Goal: Task Accomplishment & Management: Complete application form

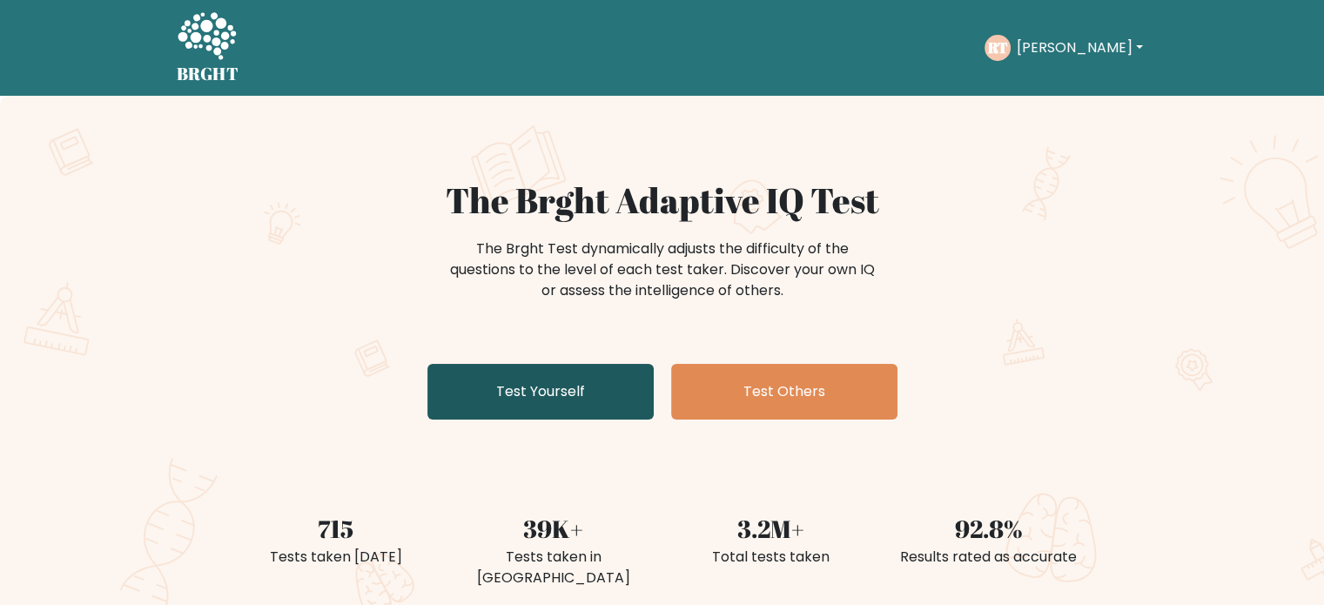
click at [627, 397] on link "Test Yourself" at bounding box center [540, 392] width 226 height 56
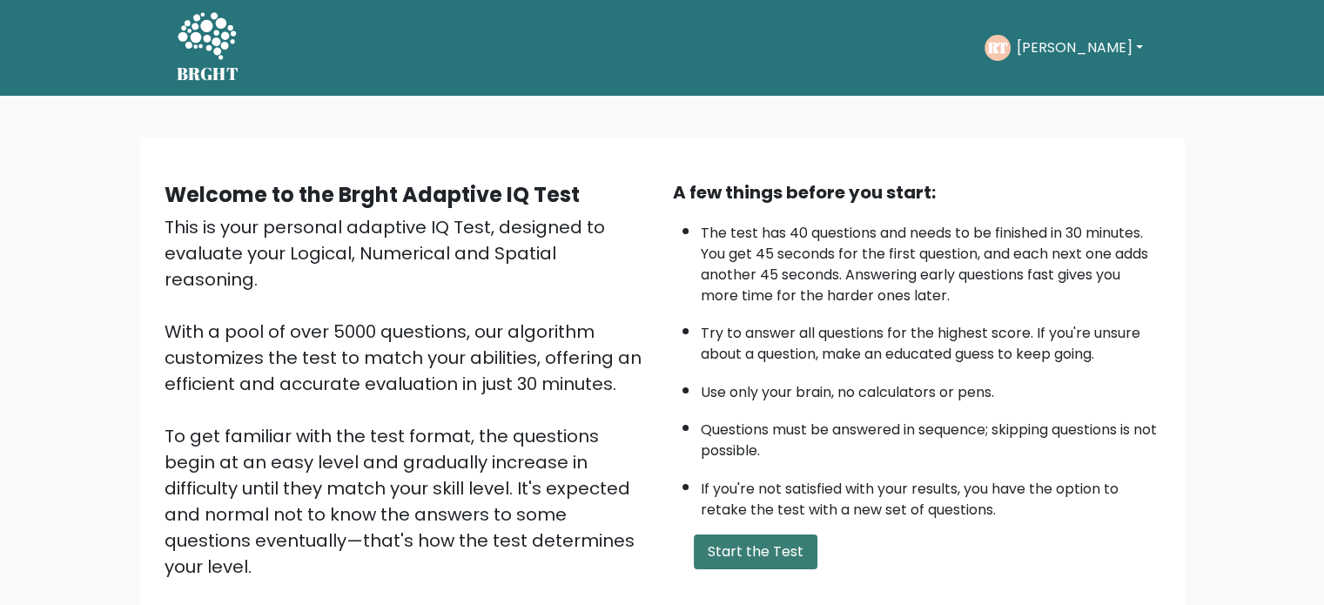
click at [776, 557] on button "Start the Test" at bounding box center [756, 552] width 124 height 35
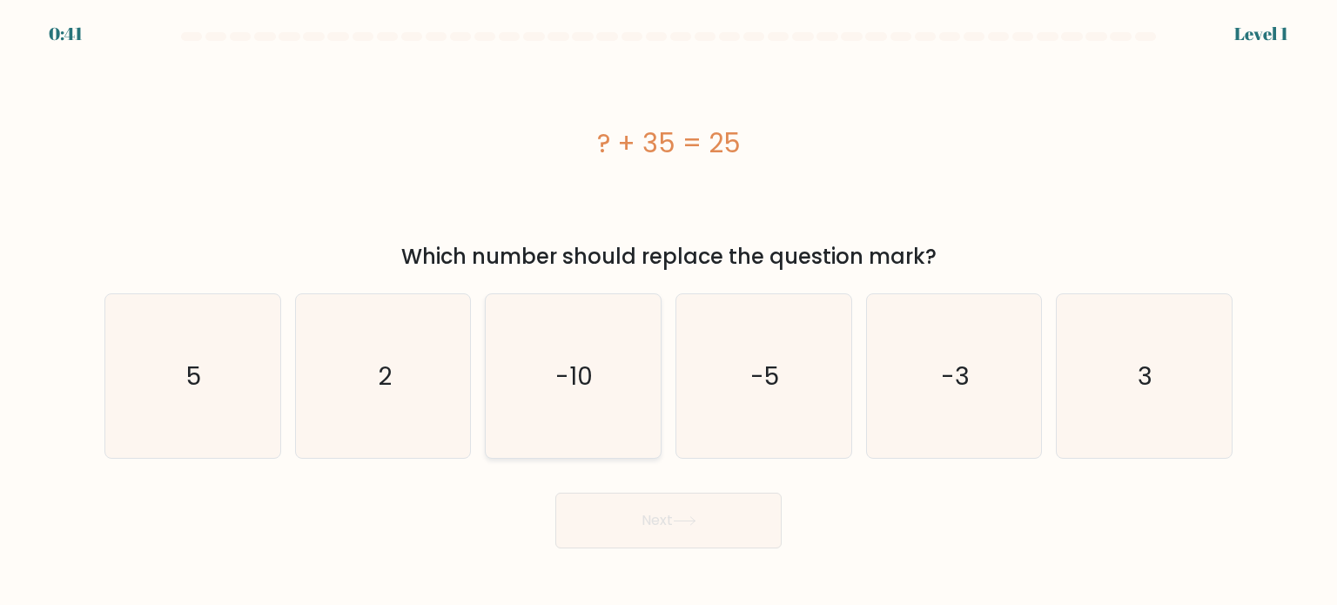
click at [596, 380] on icon "-10" at bounding box center [573, 376] width 164 height 164
click at [669, 312] on input "c. -10" at bounding box center [669, 307] width 1 height 9
radio input "true"
click at [629, 515] on button "Next" at bounding box center [668, 521] width 226 height 56
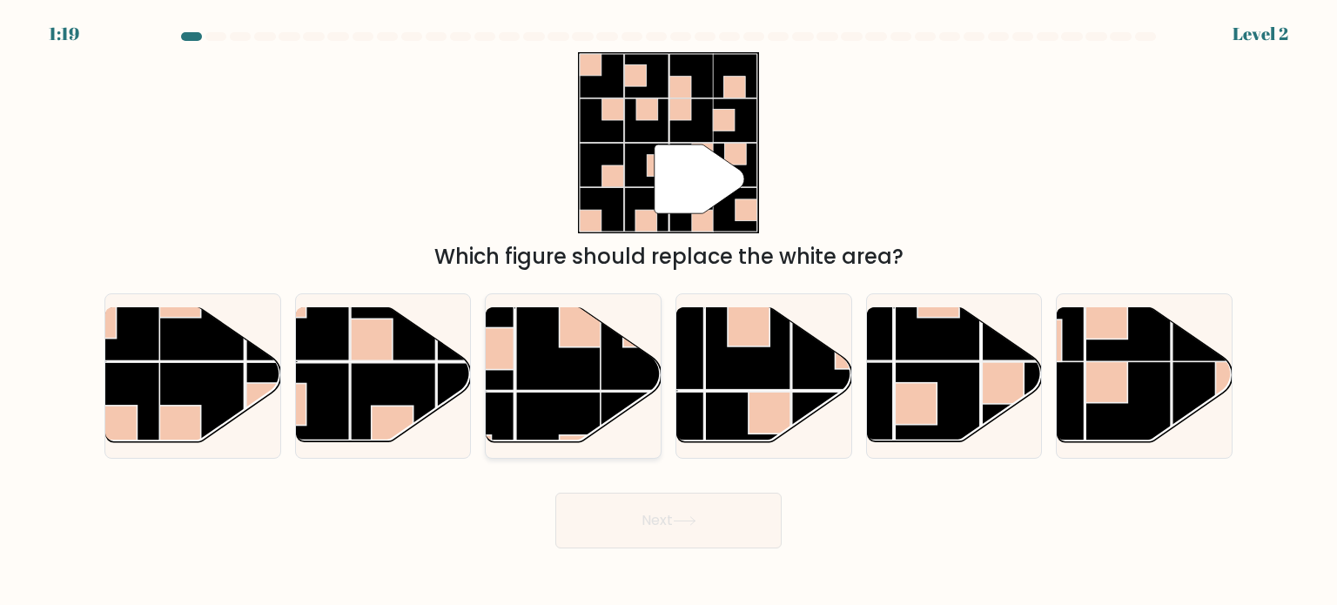
click at [532, 384] on rect at bounding box center [558, 348] width 85 height 85
click at [669, 312] on input "c." at bounding box center [669, 307] width 1 height 9
radio input "true"
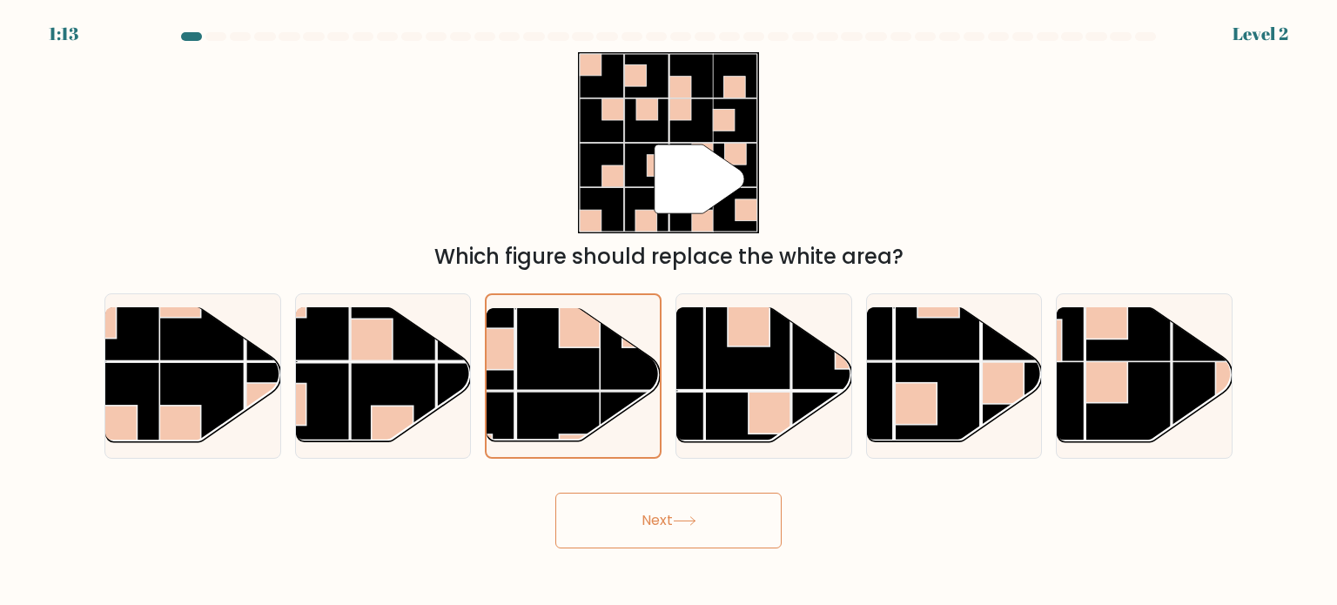
click at [658, 515] on button "Next" at bounding box center [668, 521] width 226 height 56
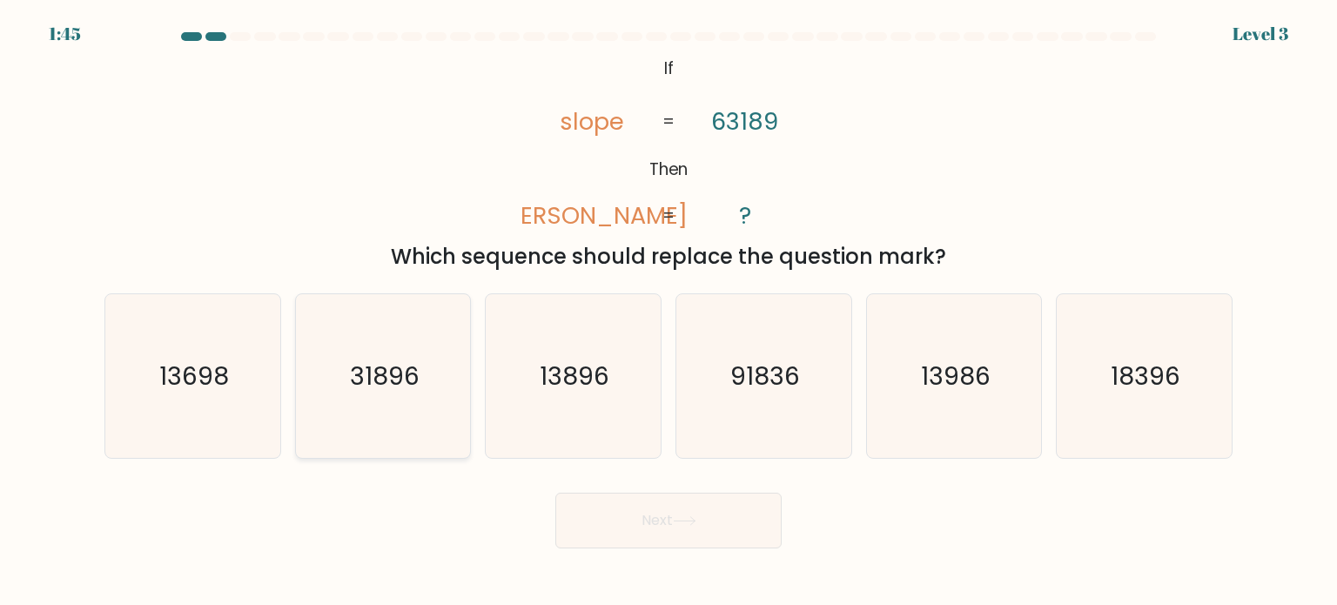
click at [355, 375] on text "31896" at bounding box center [385, 375] width 70 height 35
click at [669, 312] on input "b. 31896" at bounding box center [669, 307] width 1 height 9
radio input "true"
click at [642, 525] on button "Next" at bounding box center [668, 521] width 226 height 56
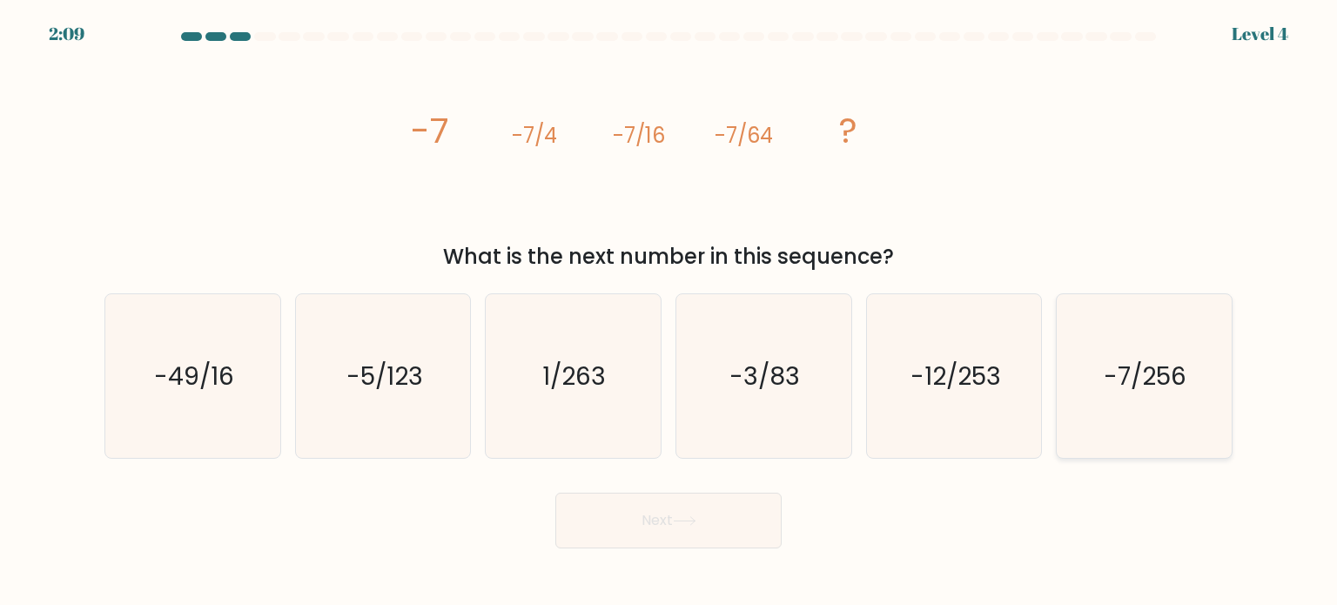
click at [1134, 335] on icon "-7/256" at bounding box center [1144, 376] width 164 height 164
click at [670, 312] on input "f. -7/256" at bounding box center [669, 307] width 1 height 9
radio input "true"
click at [730, 519] on button "Next" at bounding box center [668, 521] width 226 height 56
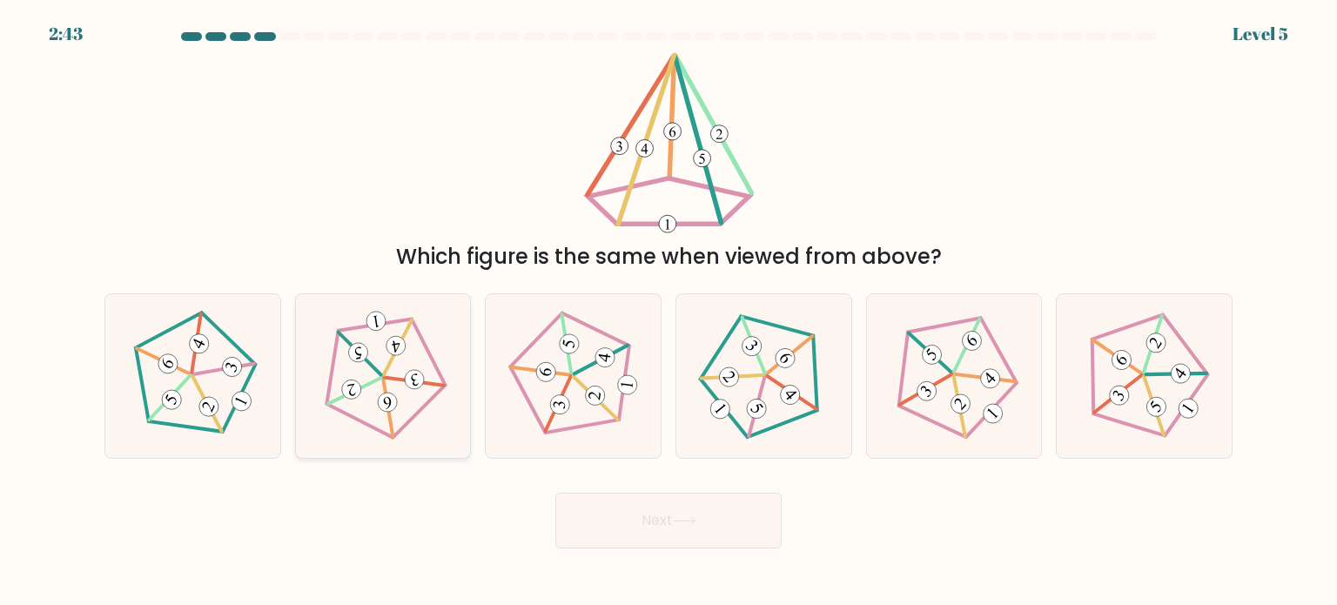
click at [395, 388] on icon at bounding box center [383, 375] width 131 height 131
click at [669, 312] on input "b." at bounding box center [669, 307] width 1 height 9
radio input "true"
click at [644, 528] on button "Next" at bounding box center [668, 521] width 226 height 56
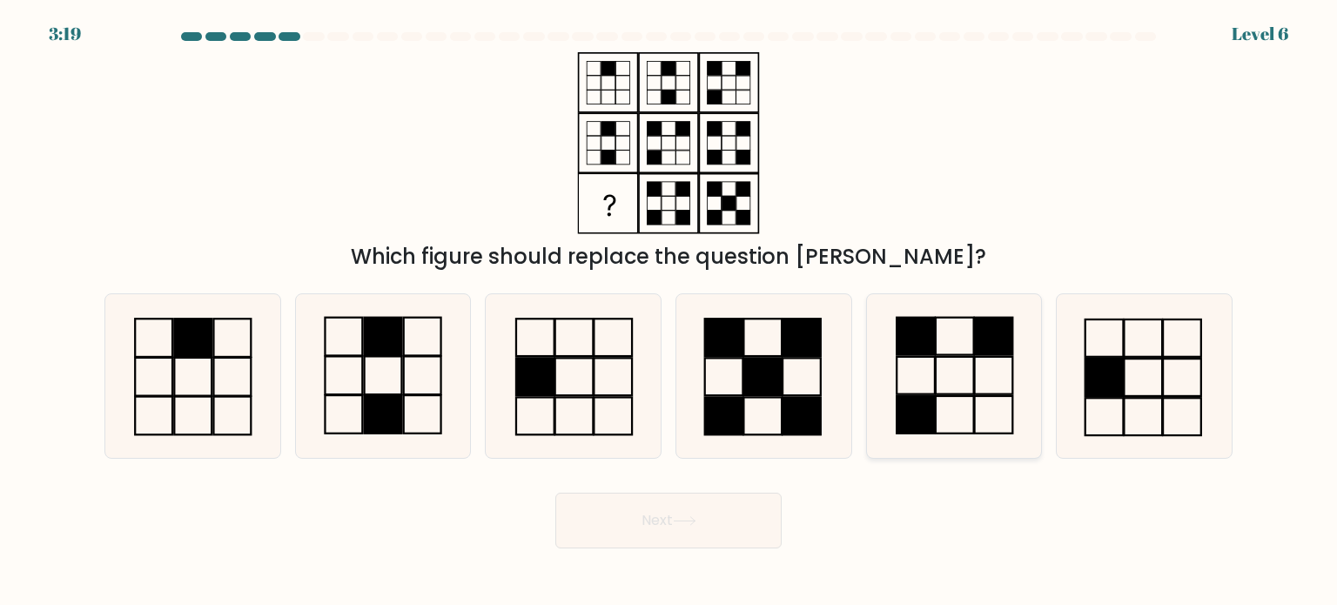
click at [956, 375] on icon at bounding box center [954, 376] width 164 height 164
click at [670, 312] on input "e." at bounding box center [669, 307] width 1 height 9
radio input "true"
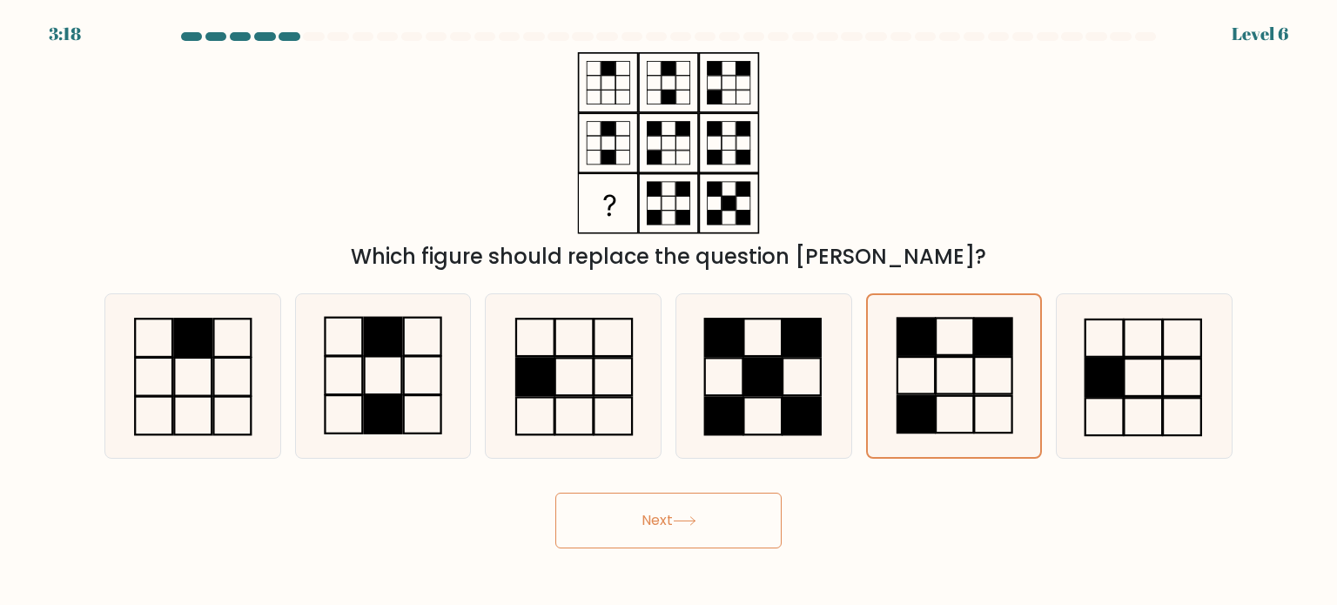
click at [747, 525] on button "Next" at bounding box center [668, 521] width 226 height 56
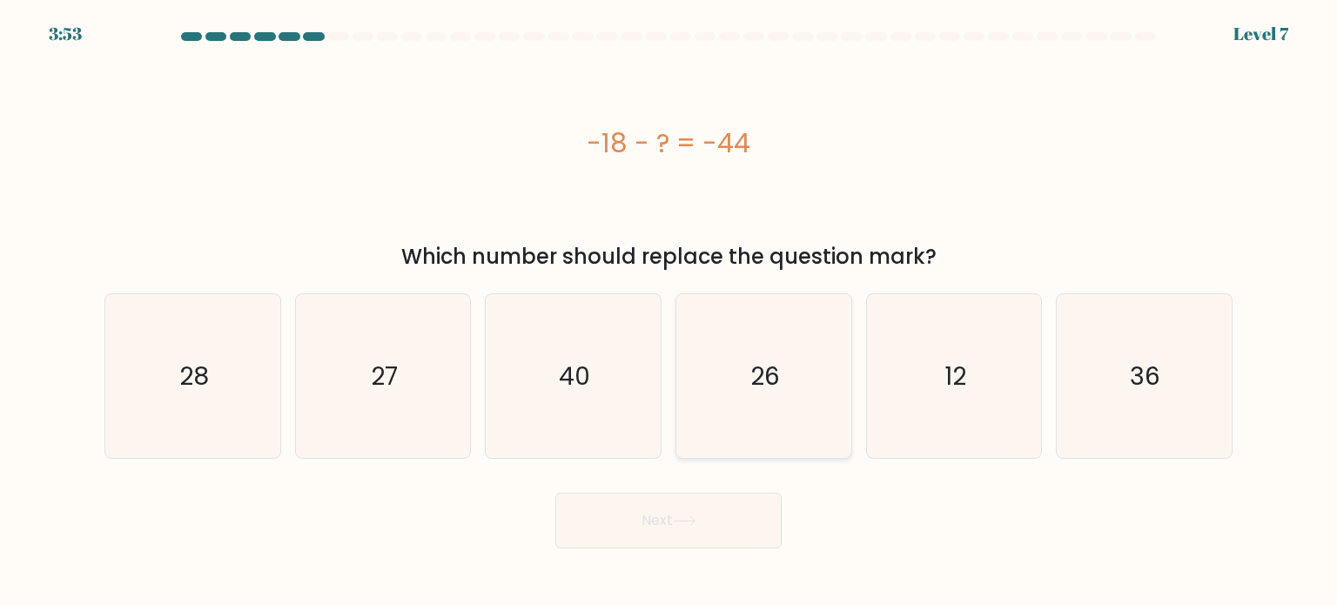
click at [768, 370] on text "26" at bounding box center [766, 375] width 30 height 35
click at [670, 312] on input "d. 26" at bounding box center [669, 307] width 1 height 9
radio input "true"
click at [709, 518] on button "Next" at bounding box center [668, 521] width 226 height 56
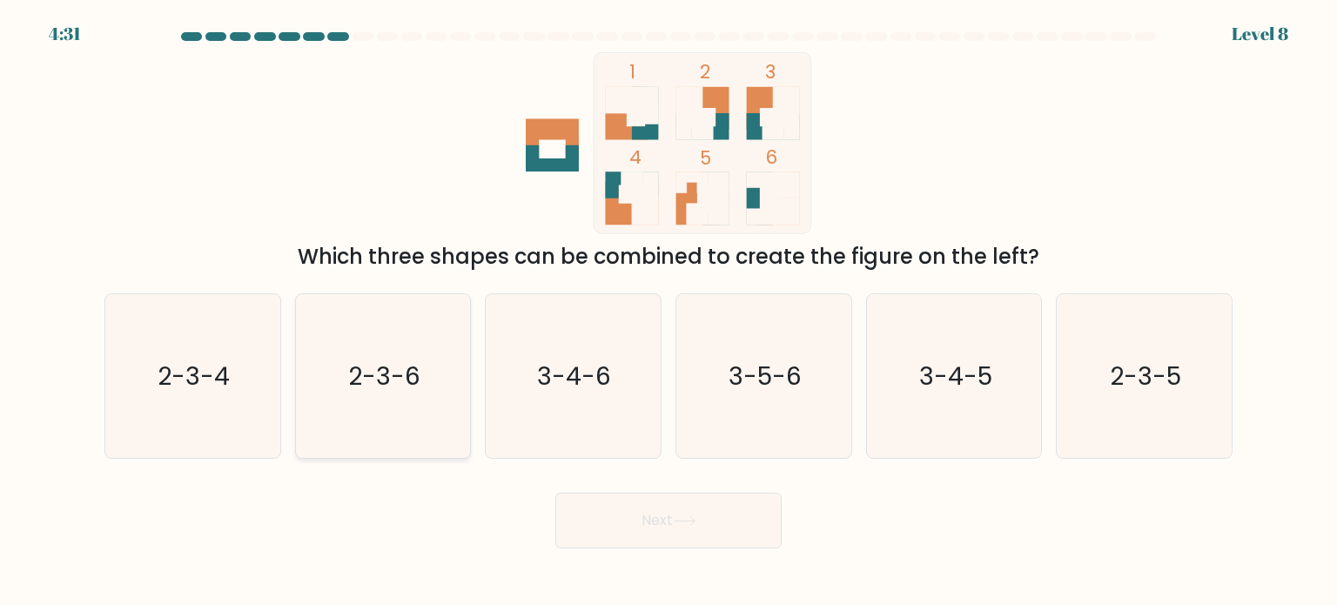
click at [418, 400] on icon "2-3-6" at bounding box center [383, 376] width 164 height 164
click at [669, 312] on input "b. 2-3-6" at bounding box center [669, 307] width 1 height 9
radio input "true"
click at [668, 508] on button "Next" at bounding box center [668, 521] width 226 height 56
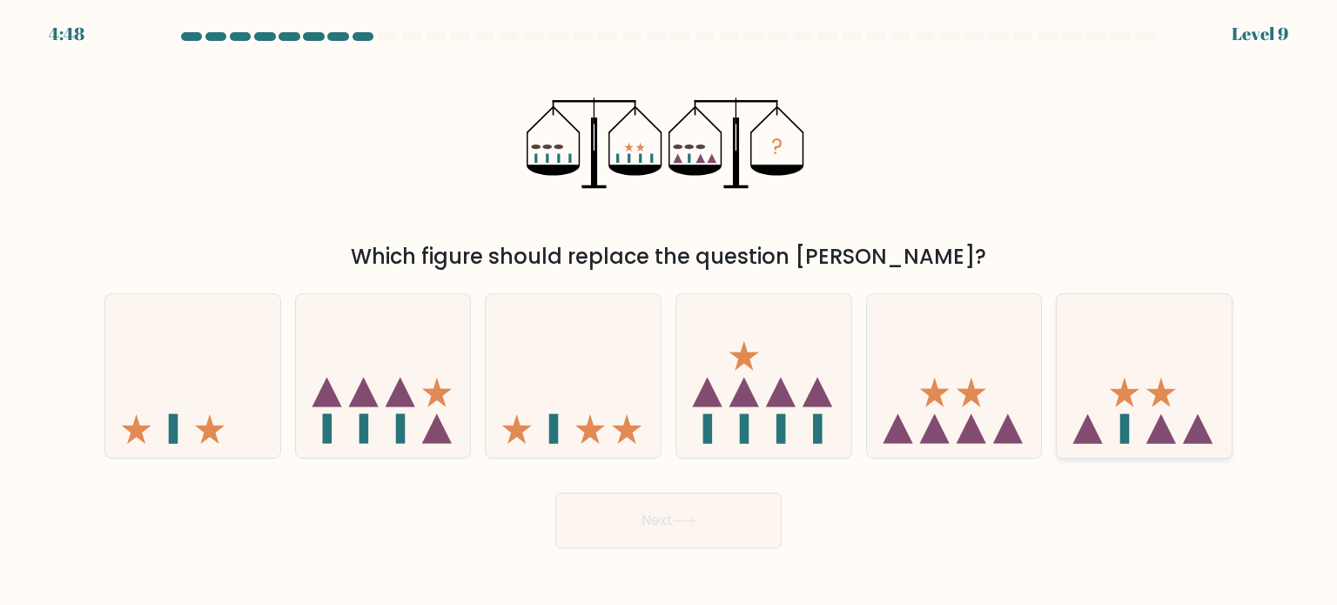
click at [1135, 414] on icon at bounding box center [1144, 376] width 175 height 145
click at [670, 312] on input "f." at bounding box center [669, 307] width 1 height 9
radio input "true"
click at [728, 523] on button "Next" at bounding box center [668, 521] width 226 height 56
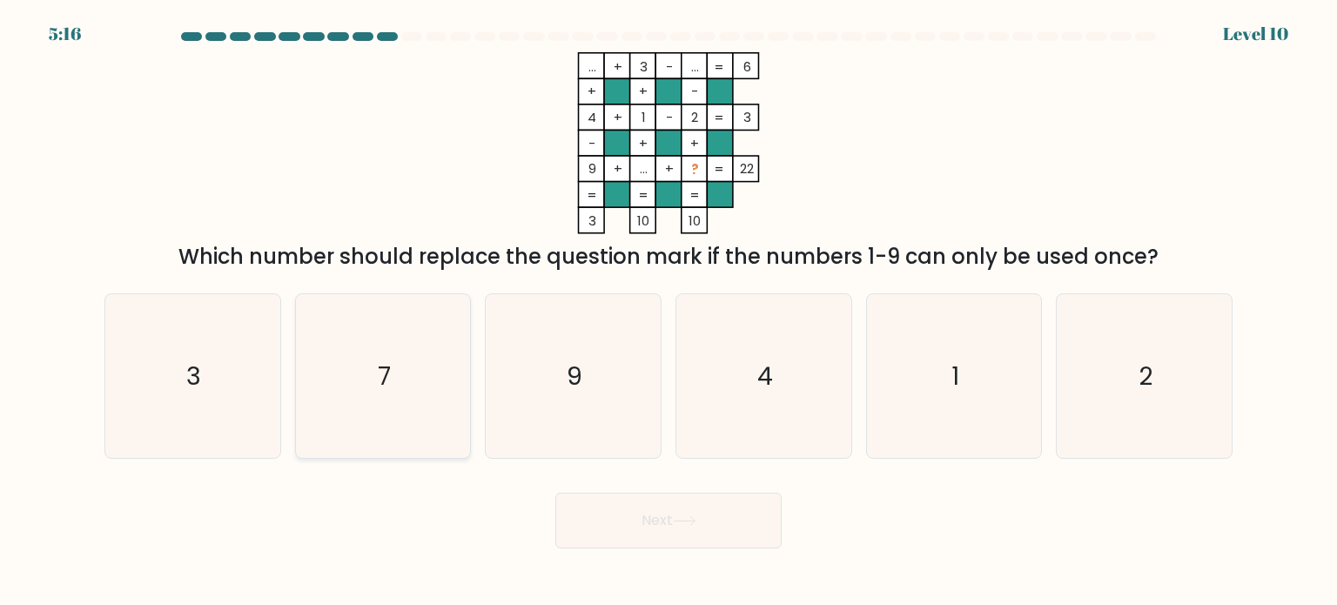
click at [462, 329] on icon "7" at bounding box center [383, 376] width 164 height 164
click at [669, 312] on input "b. 7" at bounding box center [669, 307] width 1 height 9
radio input "true"
click at [613, 510] on button "Next" at bounding box center [668, 521] width 226 height 56
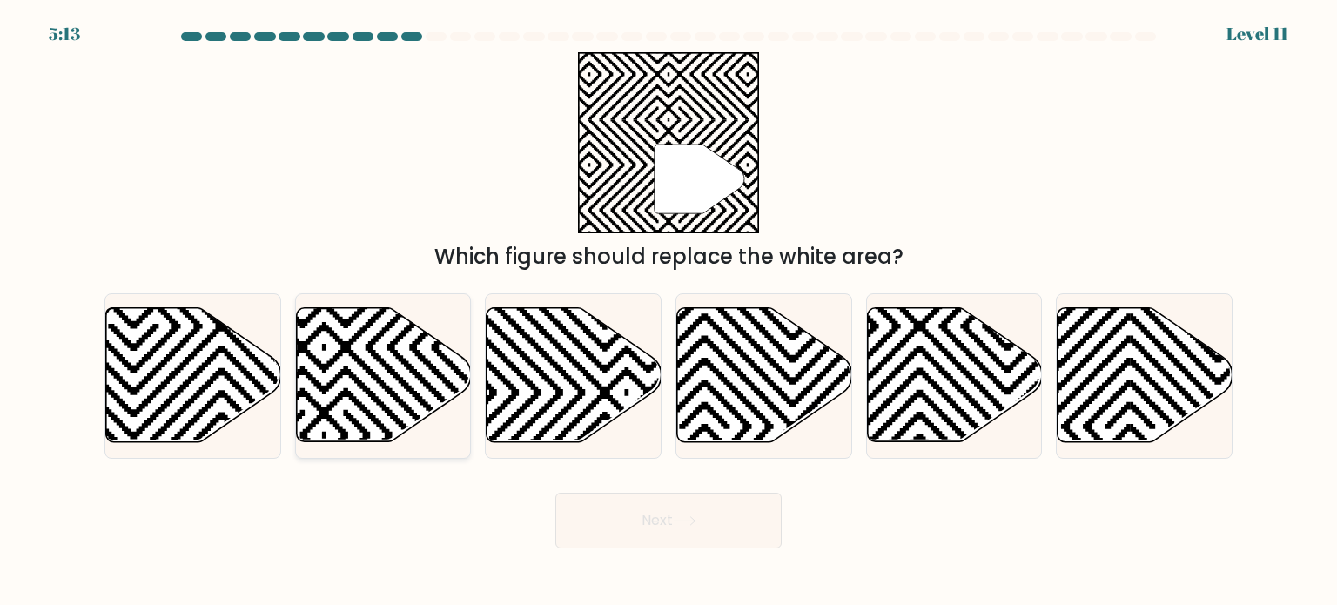
click at [384, 358] on icon at bounding box center [383, 375] width 175 height 134
click at [669, 312] on input "b." at bounding box center [669, 307] width 1 height 9
radio input "true"
click at [394, 400] on icon at bounding box center [324, 435] width 348 height 348
click at [669, 312] on input "b." at bounding box center [669, 307] width 1 height 9
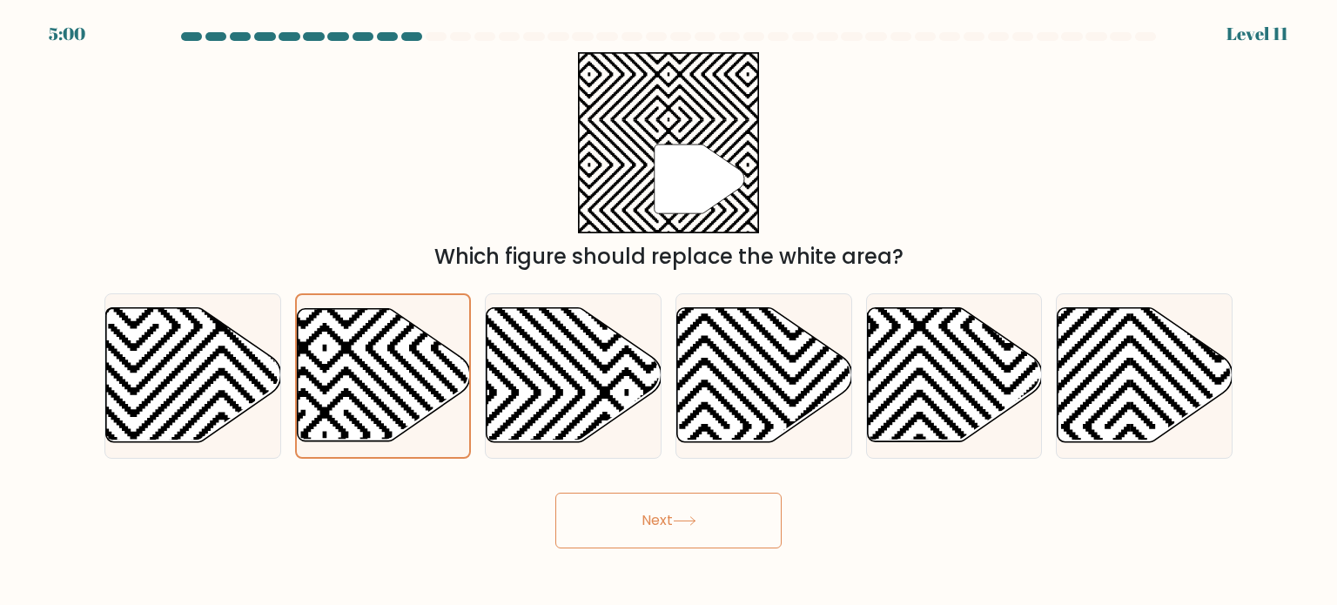
click at [648, 535] on button "Next" at bounding box center [668, 521] width 226 height 56
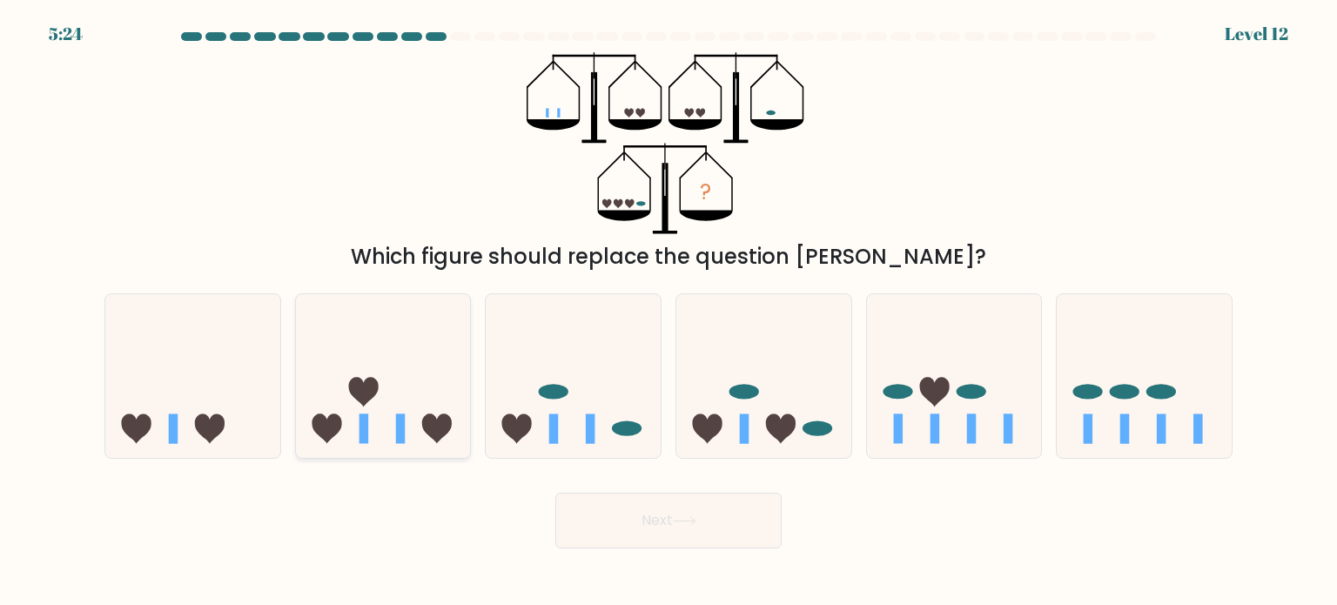
click at [390, 315] on icon at bounding box center [383, 376] width 175 height 145
click at [669, 312] on input "b." at bounding box center [669, 307] width 1 height 9
radio input "true"
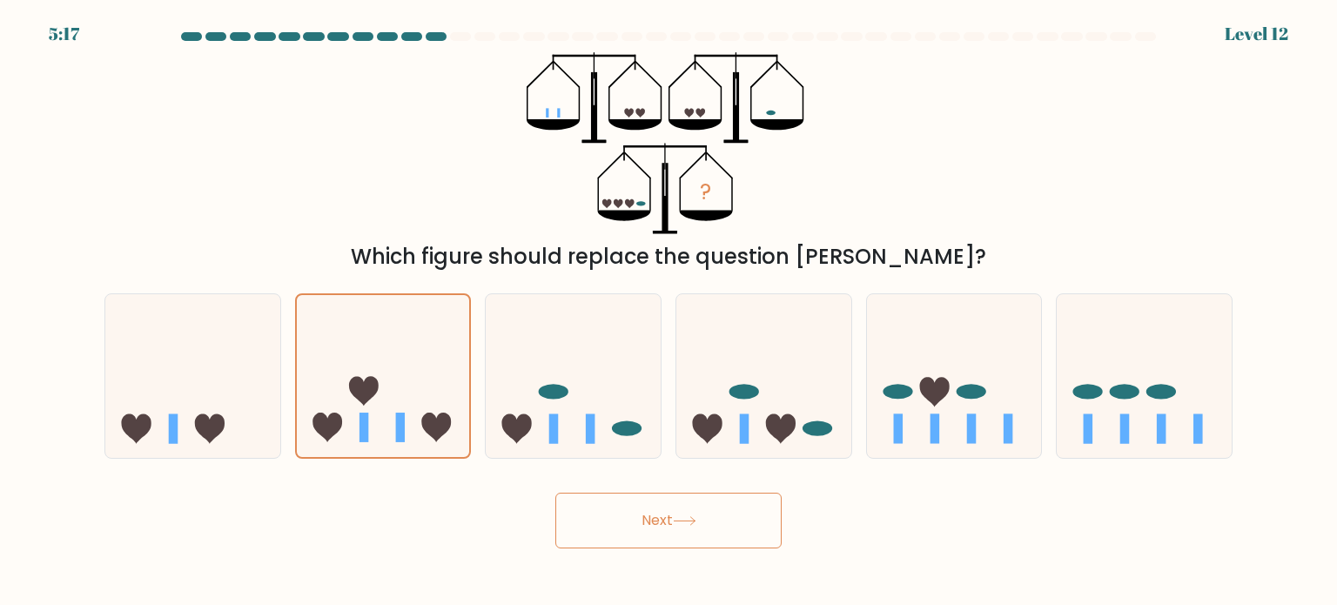
click at [625, 516] on button "Next" at bounding box center [668, 521] width 226 height 56
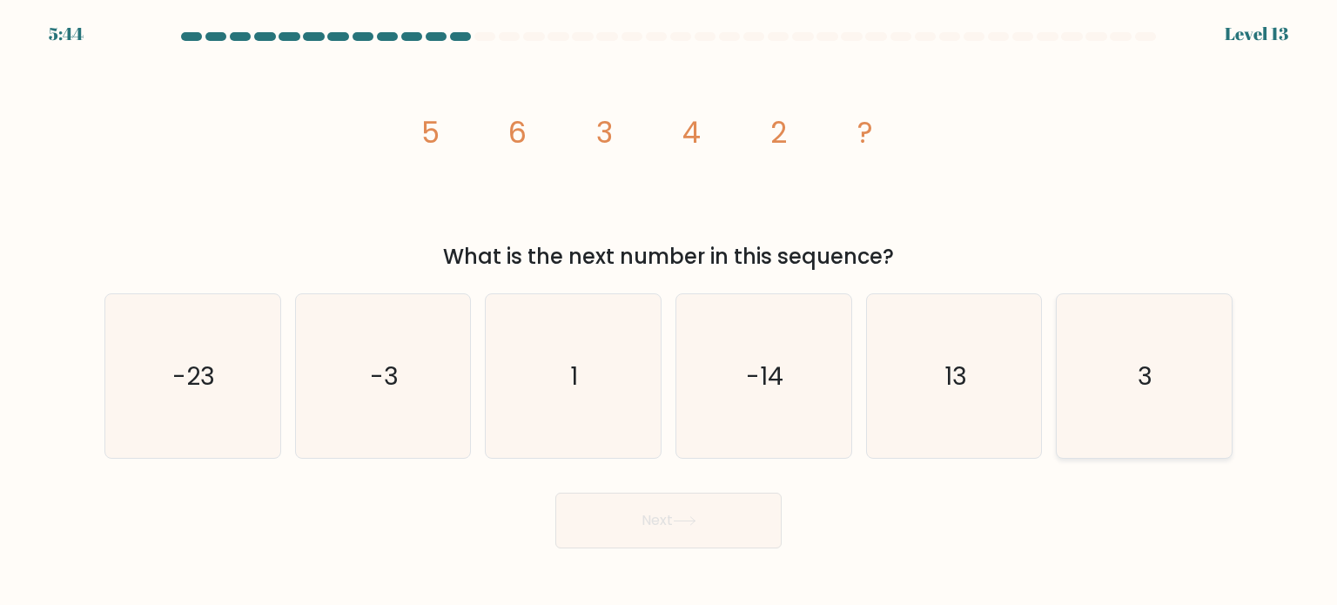
click at [1122, 333] on icon "3" at bounding box center [1144, 376] width 164 height 164
click at [670, 312] on input "f. 3" at bounding box center [669, 307] width 1 height 9
radio input "true"
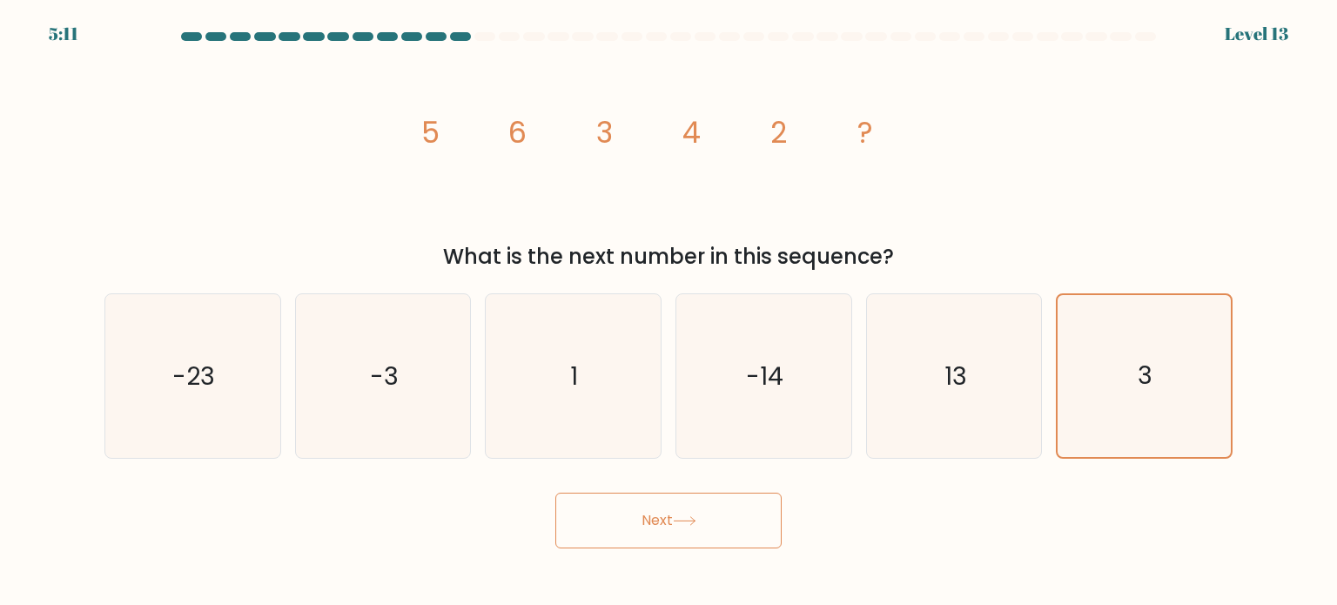
click at [640, 534] on button "Next" at bounding box center [668, 521] width 226 height 56
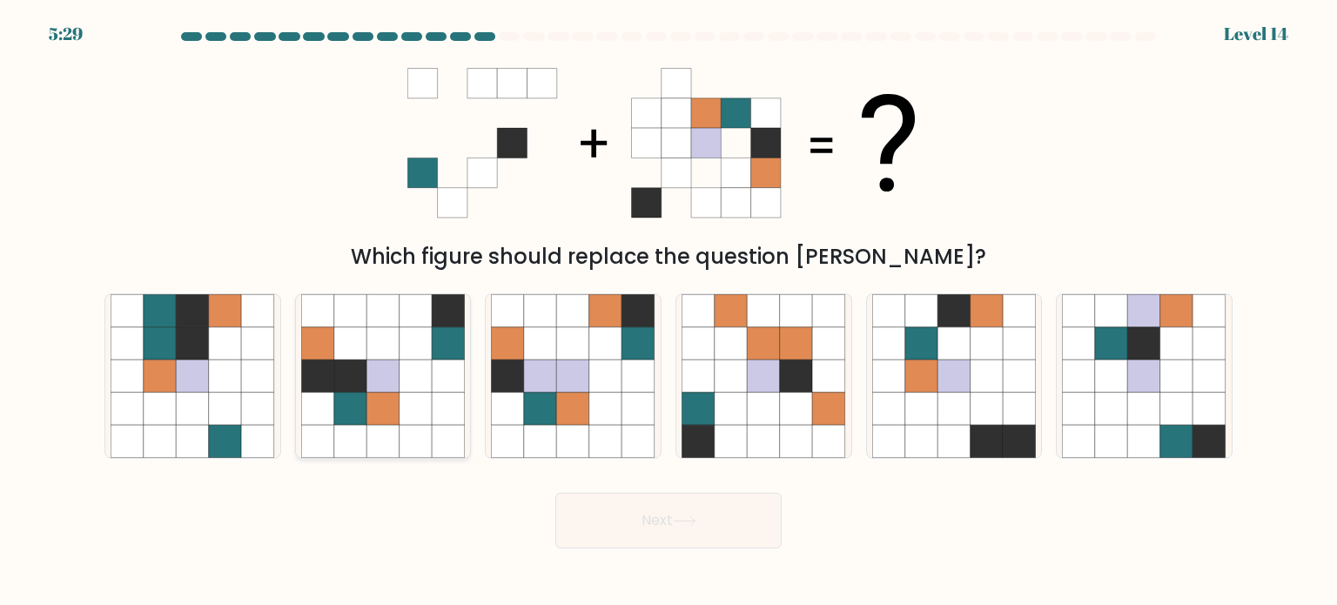
click at [390, 361] on icon at bounding box center [383, 376] width 33 height 33
click at [669, 312] on input "b." at bounding box center [669, 307] width 1 height 9
radio input "true"
click at [648, 522] on button "Next" at bounding box center [668, 521] width 226 height 56
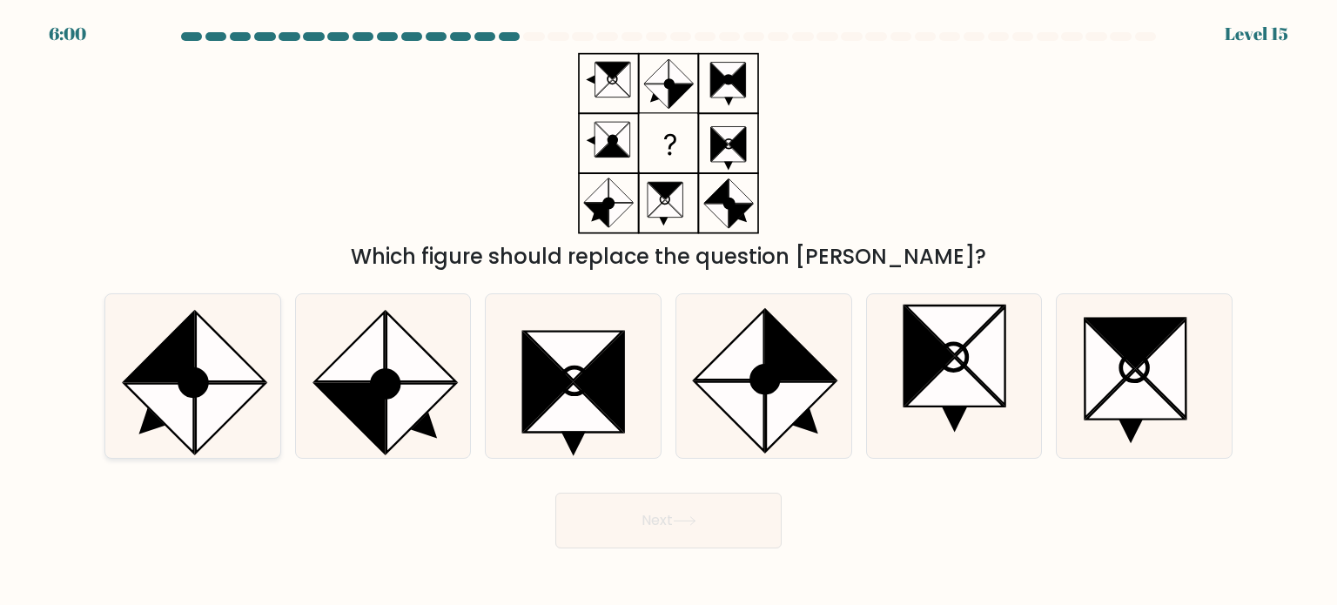
click at [171, 415] on icon at bounding box center [160, 418] width 70 height 70
click at [669, 312] on input "a." at bounding box center [669, 307] width 1 height 9
radio input "true"
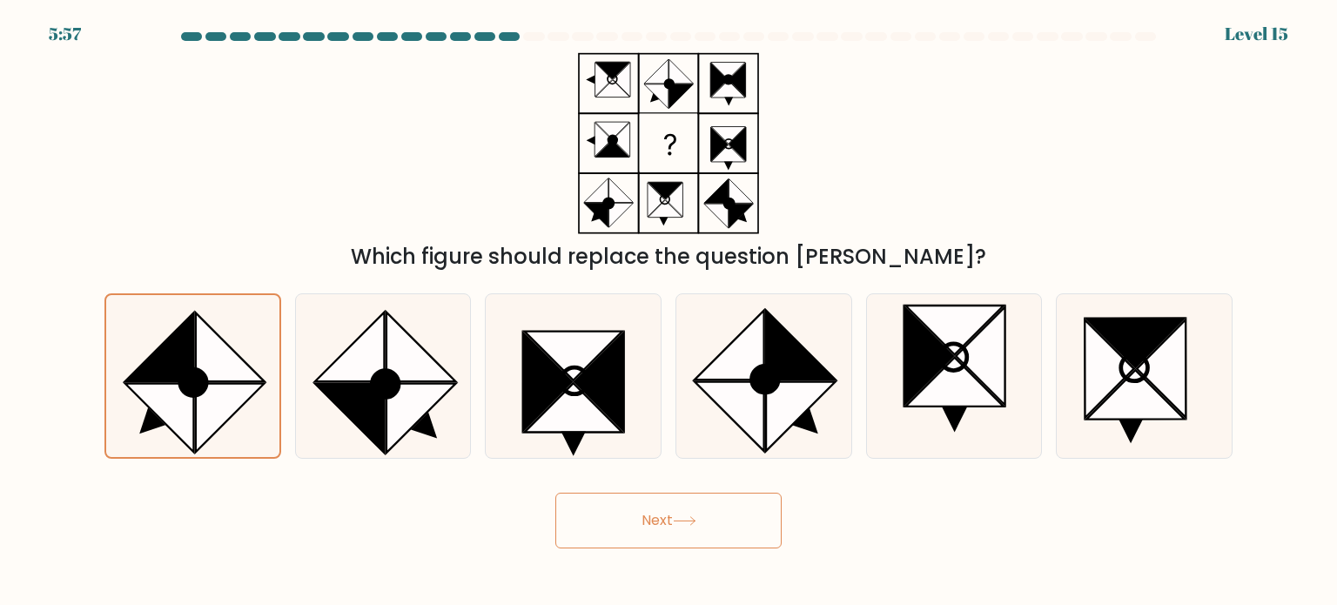
click at [641, 515] on button "Next" at bounding box center [668, 521] width 226 height 56
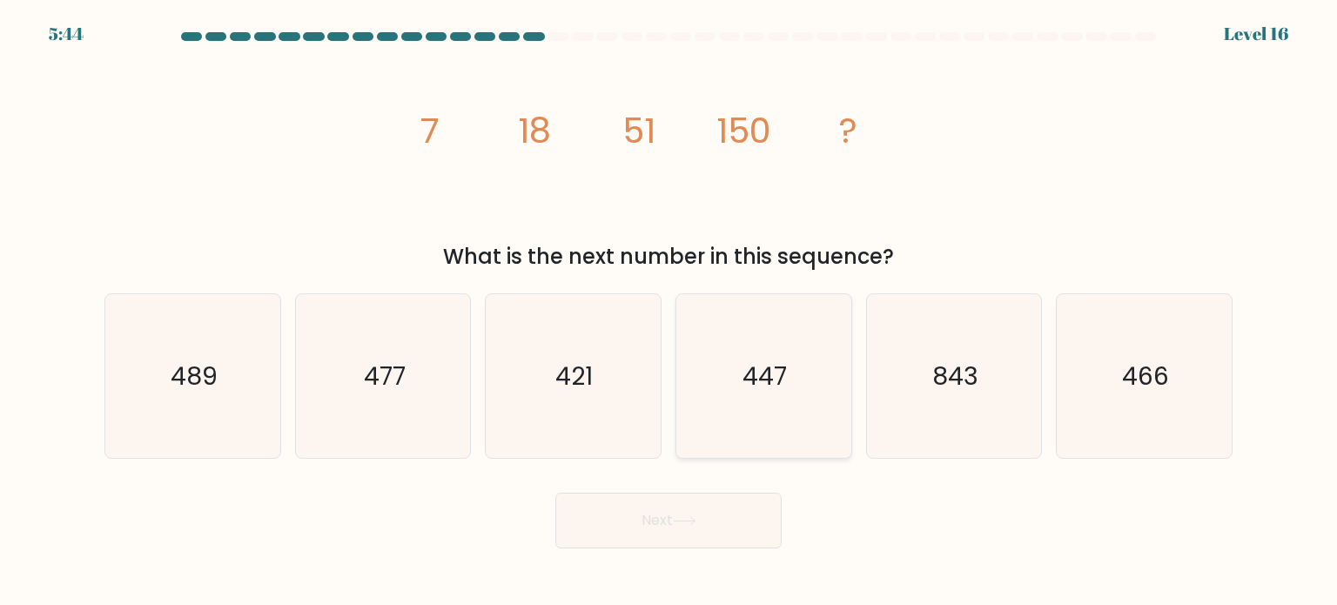
click at [798, 377] on icon "447" at bounding box center [764, 376] width 164 height 164
click at [670, 312] on input "d. 447" at bounding box center [669, 307] width 1 height 9
radio input "true"
click at [770, 522] on button "Next" at bounding box center [668, 521] width 226 height 56
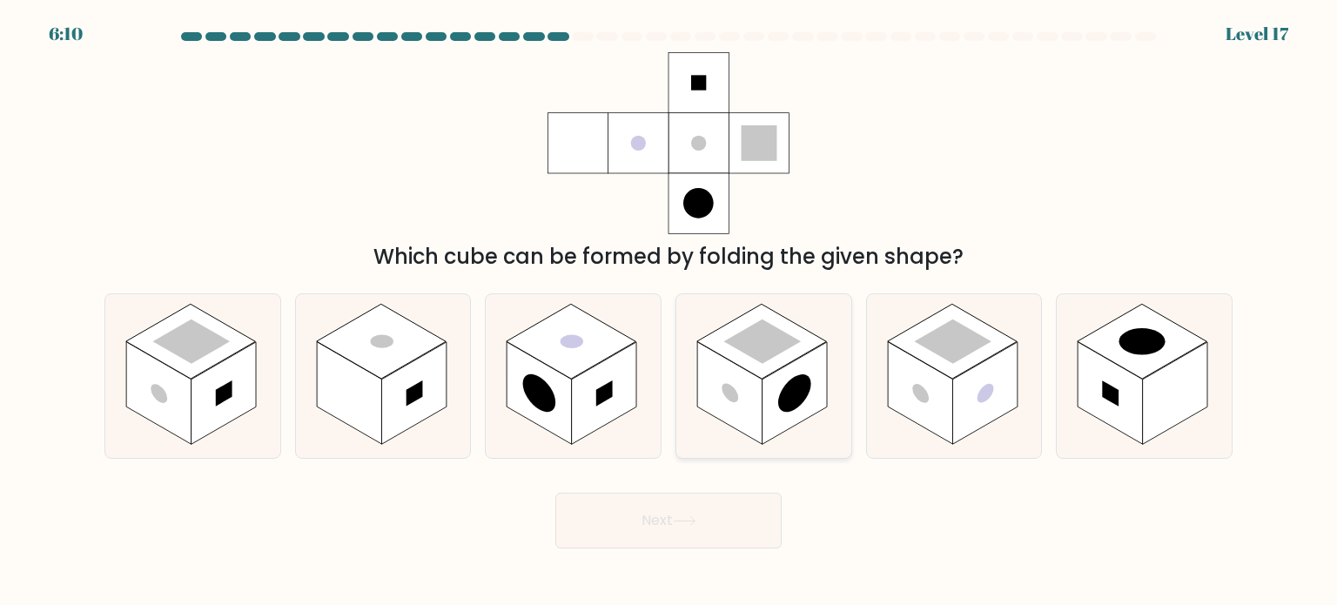
click at [742, 356] on rect at bounding box center [762, 341] width 130 height 75
click at [670, 312] on input "d." at bounding box center [669, 307] width 1 height 9
radio input "true"
click at [710, 542] on button "Next" at bounding box center [668, 521] width 226 height 56
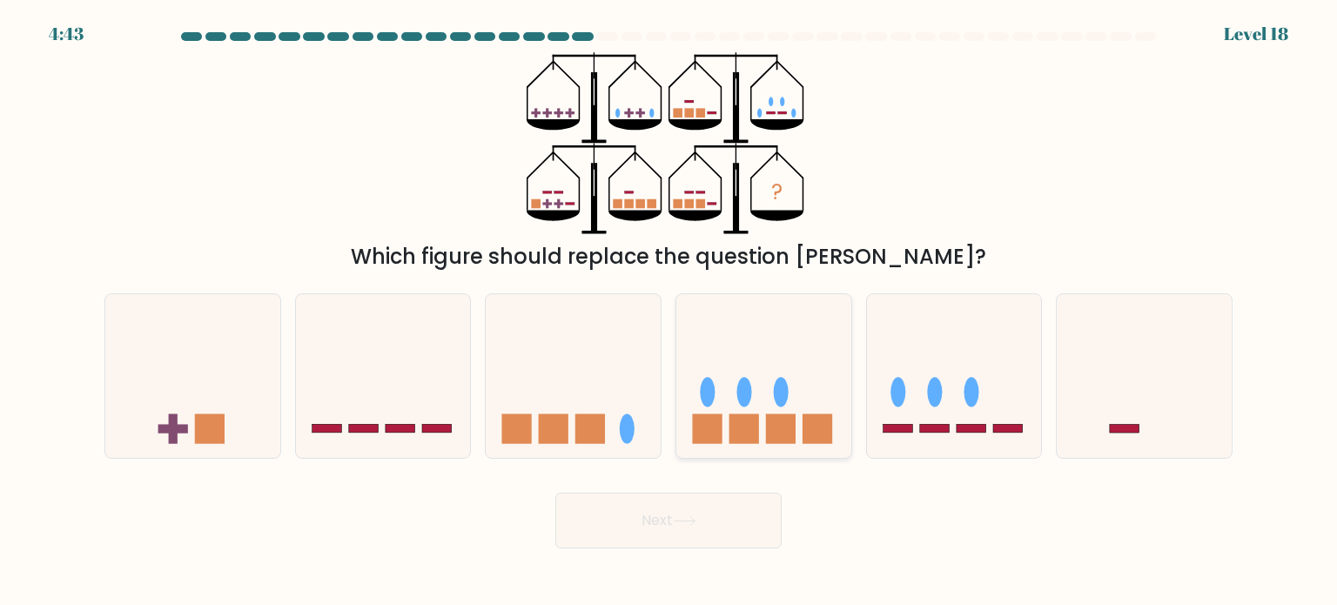
click at [744, 374] on icon at bounding box center [764, 376] width 175 height 145
click at [670, 312] on input "d." at bounding box center [669, 307] width 1 height 9
radio input "true"
click at [552, 207] on icon "?" at bounding box center [669, 143] width 284 height 182
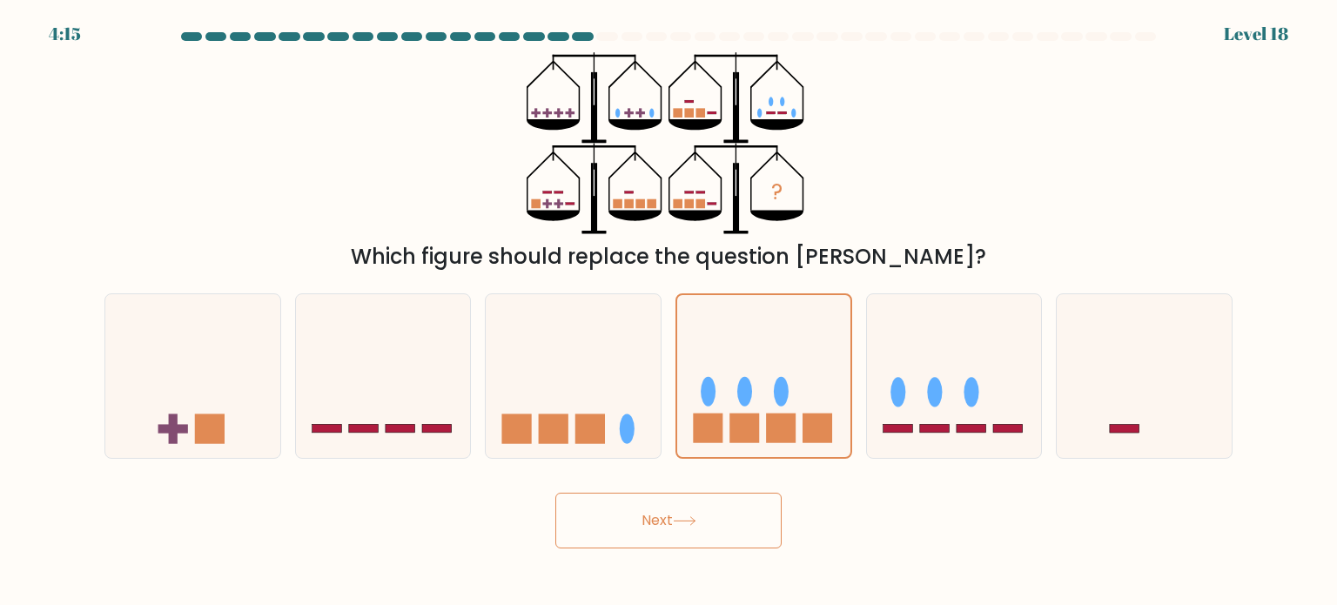
click at [721, 522] on button "Next" at bounding box center [668, 521] width 226 height 56
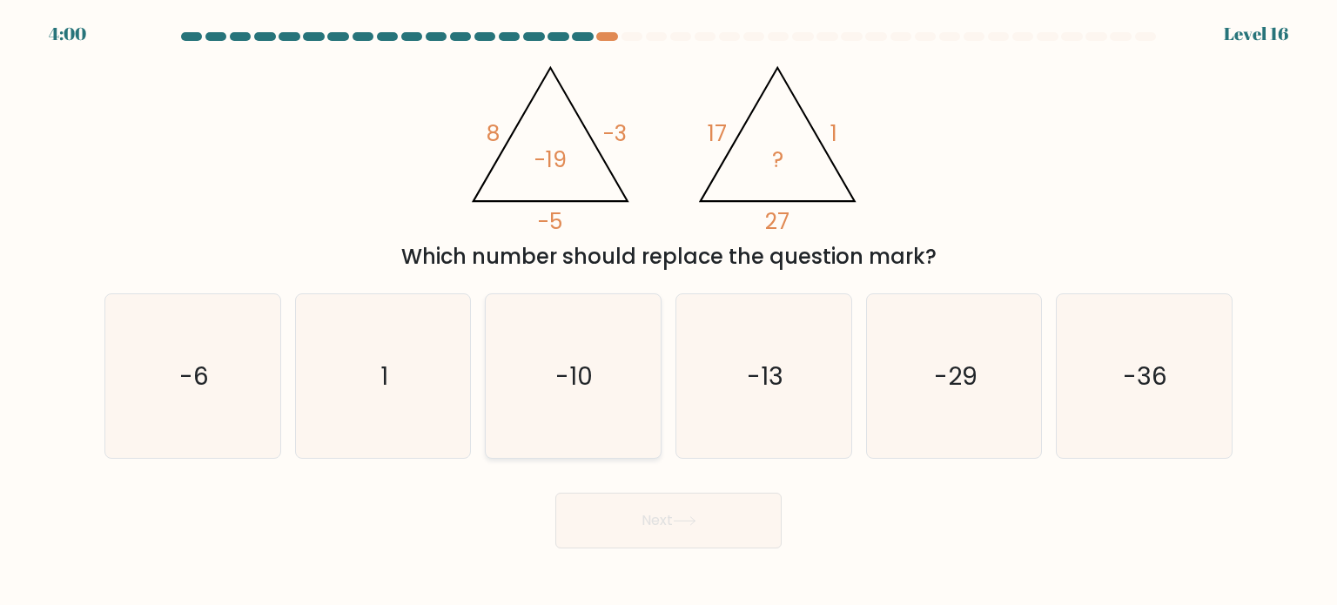
click at [560, 407] on icon "-10" at bounding box center [573, 376] width 164 height 164
click at [669, 312] on input "c. -10" at bounding box center [669, 307] width 1 height 9
radio input "true"
click at [644, 512] on button "Next" at bounding box center [668, 521] width 226 height 56
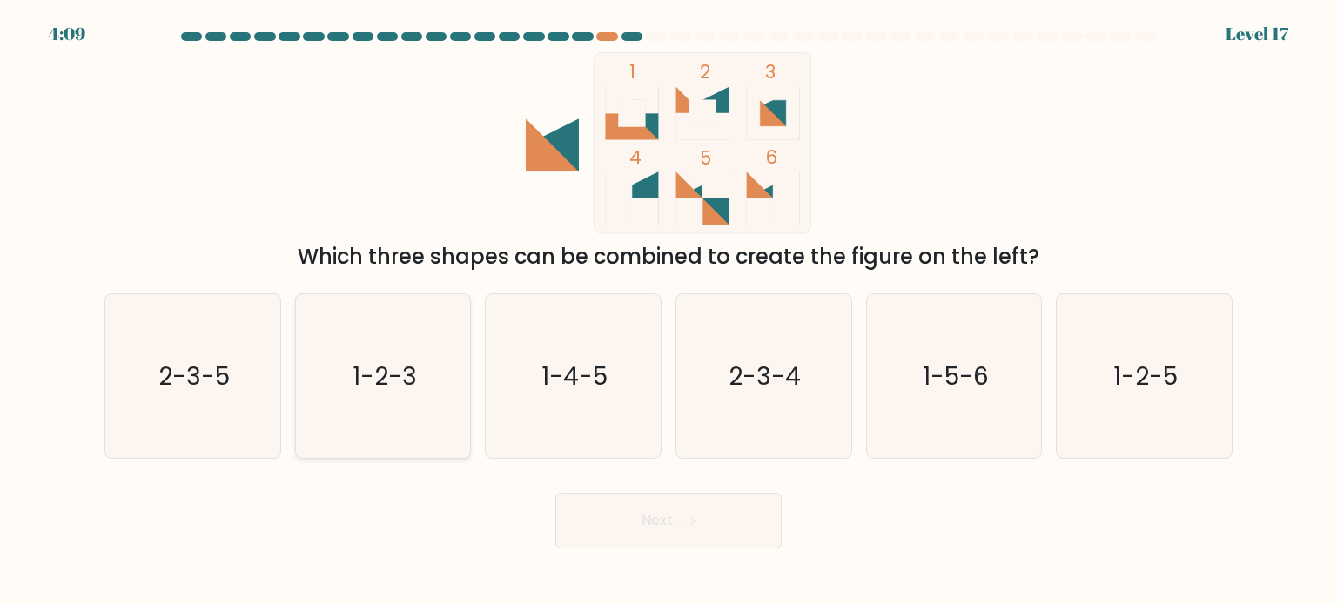
click at [427, 401] on icon "1-2-3" at bounding box center [383, 376] width 164 height 164
click at [669, 312] on input "b. 1-2-3" at bounding box center [669, 307] width 1 height 9
radio input "true"
click at [663, 527] on button "Next" at bounding box center [668, 521] width 226 height 56
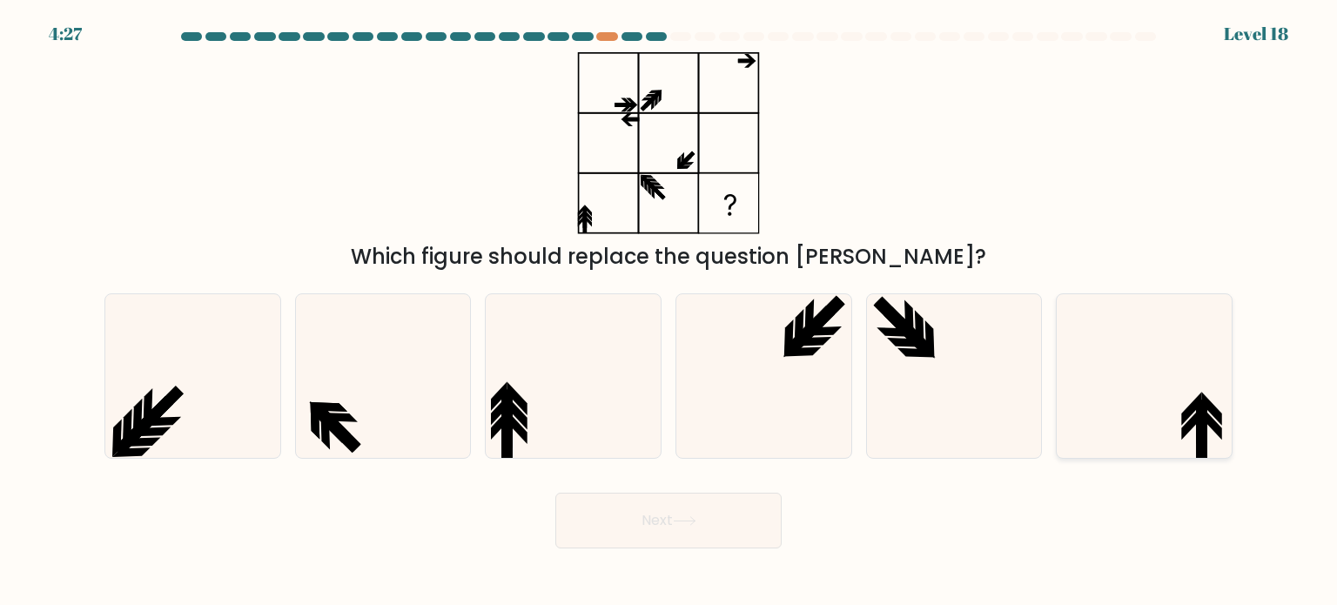
click at [1195, 427] on icon at bounding box center [1144, 376] width 164 height 164
click at [670, 312] on input "f." at bounding box center [669, 307] width 1 height 9
radio input "true"
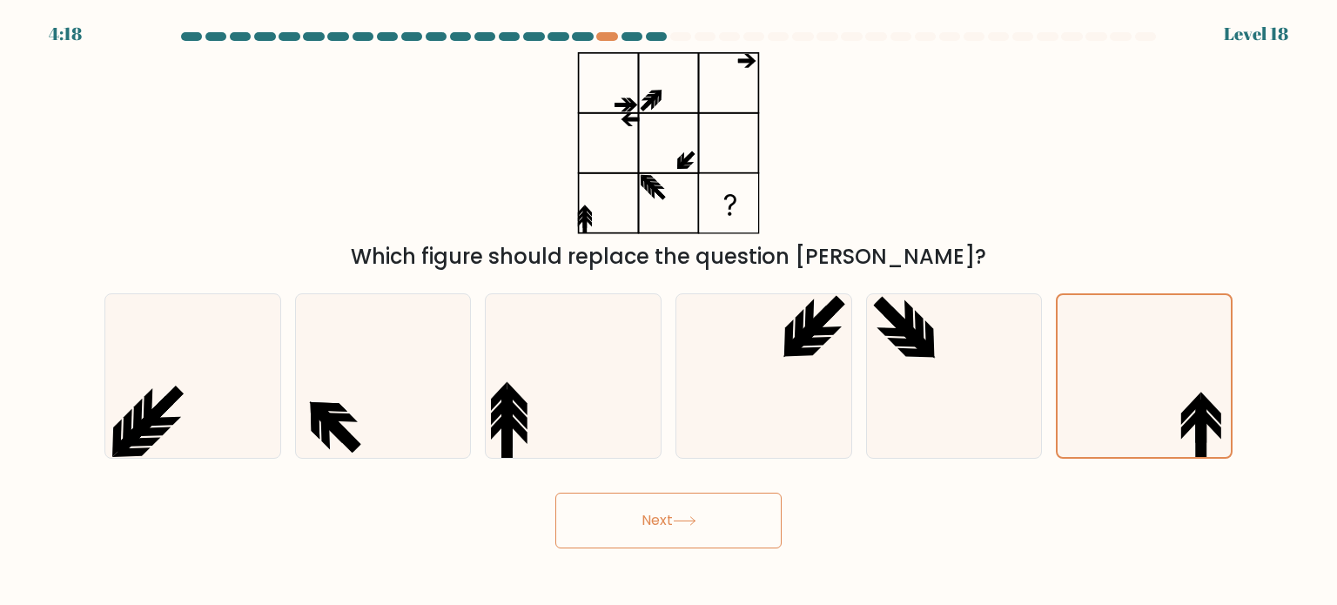
click at [698, 510] on button "Next" at bounding box center [668, 521] width 226 height 56
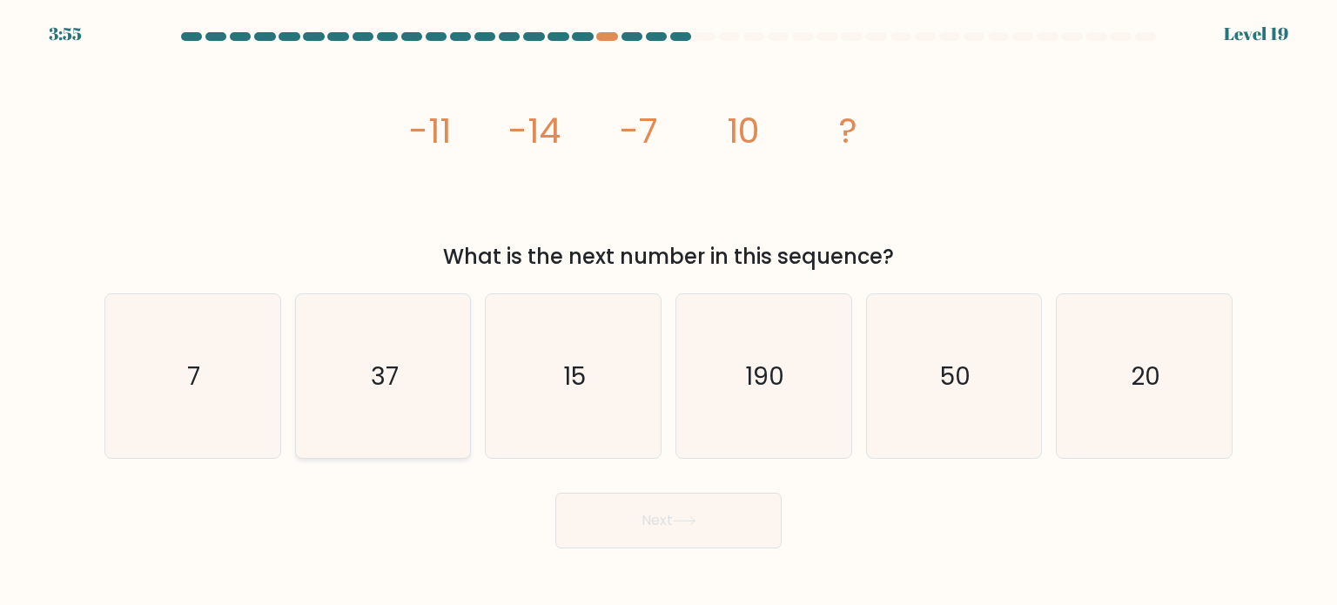
click at [376, 348] on icon "37" at bounding box center [383, 376] width 164 height 164
click at [669, 312] on input "b. 37" at bounding box center [669, 307] width 1 height 9
radio input "true"
click at [635, 515] on button "Next" at bounding box center [668, 521] width 226 height 56
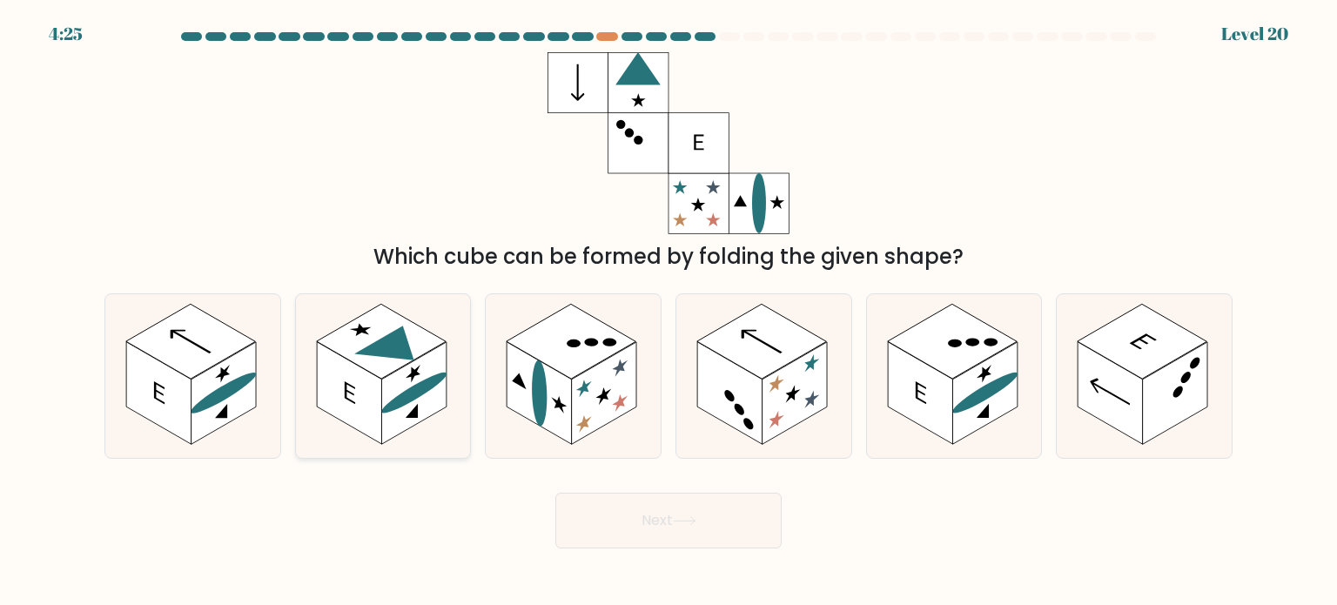
click at [407, 411] on rect at bounding box center [413, 393] width 65 height 103
click at [669, 312] on input "b." at bounding box center [669, 307] width 1 height 9
radio input "true"
click at [641, 528] on button "Next" at bounding box center [668, 521] width 226 height 56
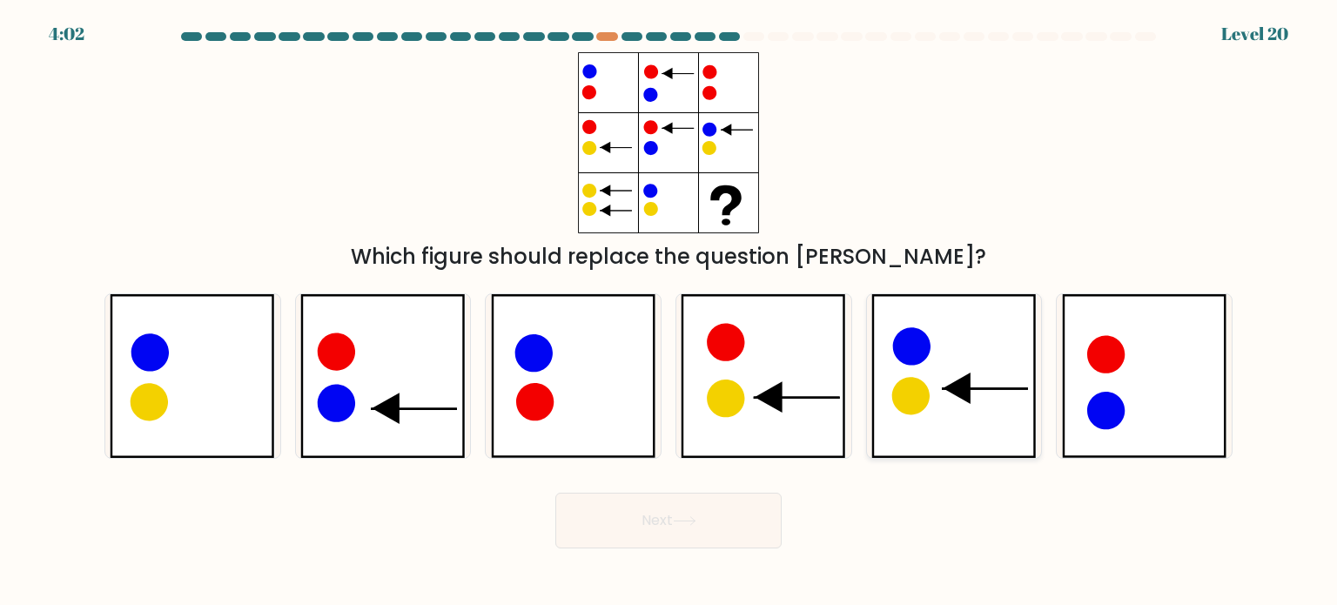
click at [949, 386] on icon at bounding box center [958, 388] width 28 height 31
click at [670, 312] on input "e." at bounding box center [669, 307] width 1 height 9
radio input "true"
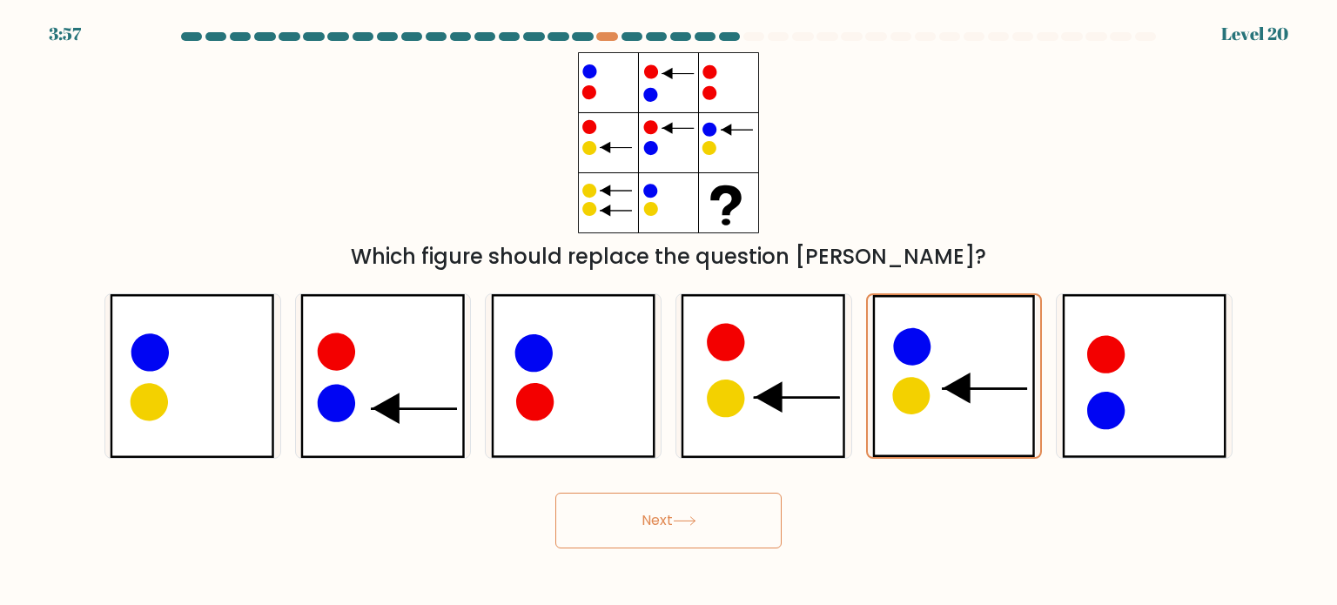
click at [722, 512] on button "Next" at bounding box center [668, 521] width 226 height 56
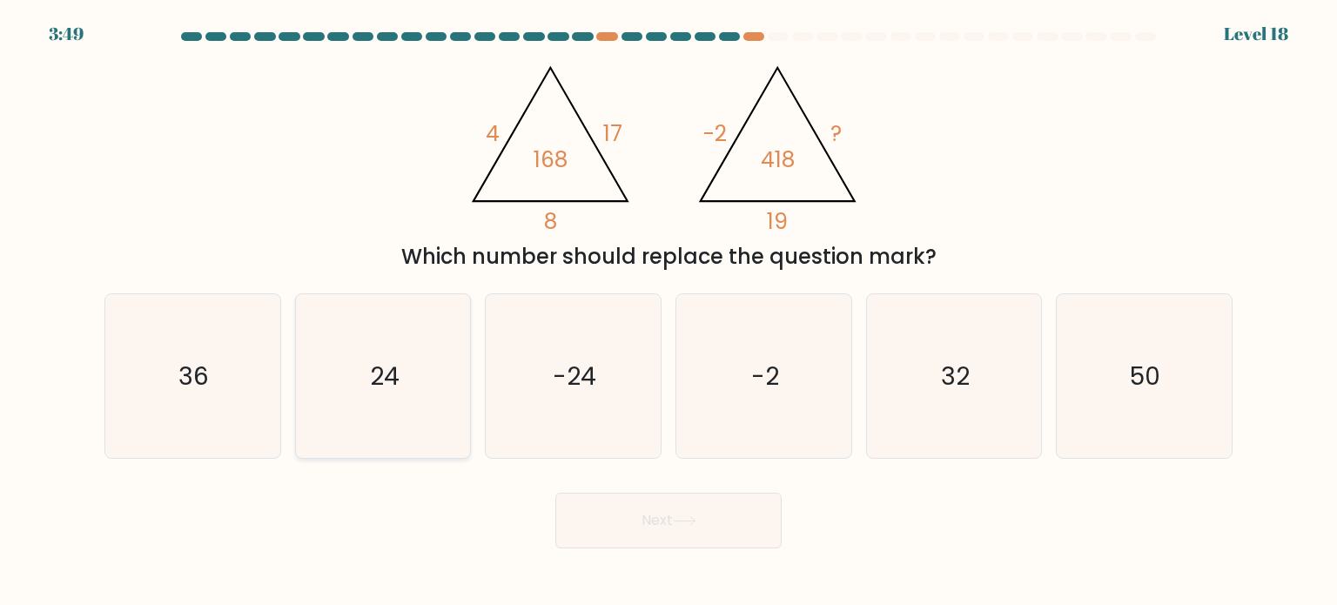
click at [428, 344] on icon "24" at bounding box center [383, 376] width 164 height 164
click at [669, 312] on input "b. 24" at bounding box center [669, 307] width 1 height 9
radio input "true"
click at [659, 529] on button "Next" at bounding box center [668, 521] width 226 height 56
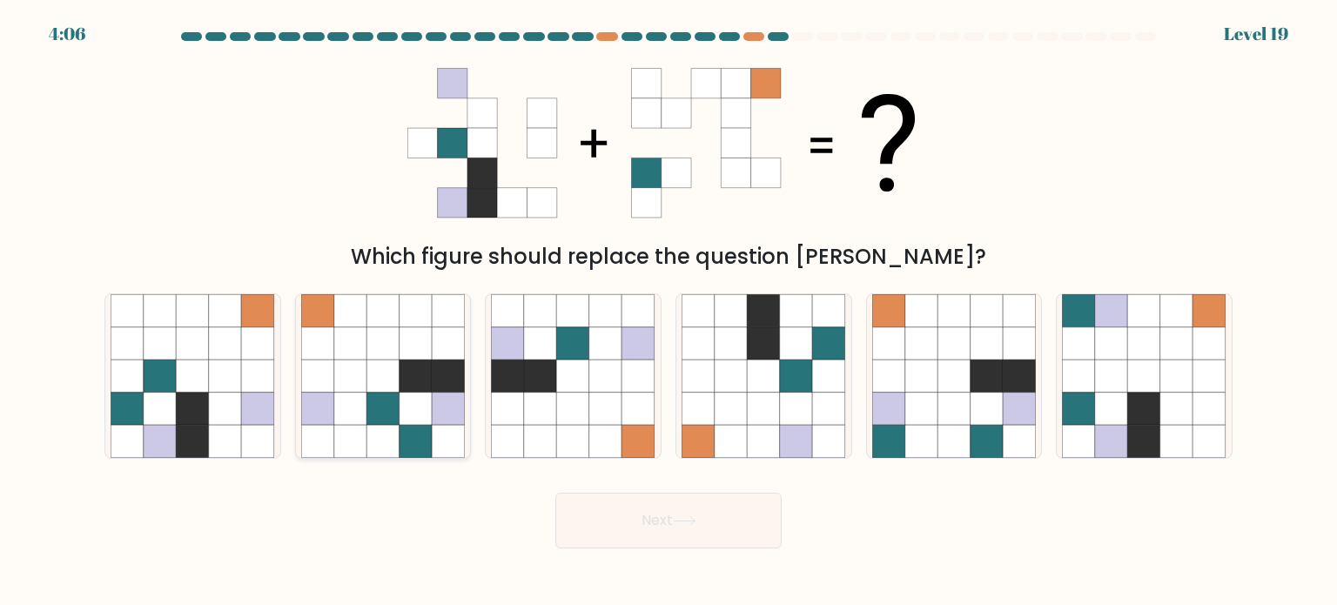
click at [373, 396] on icon at bounding box center [383, 408] width 33 height 33
click at [669, 312] on input "b." at bounding box center [669, 307] width 1 height 9
radio input "true"
click at [624, 537] on button "Next" at bounding box center [668, 521] width 226 height 56
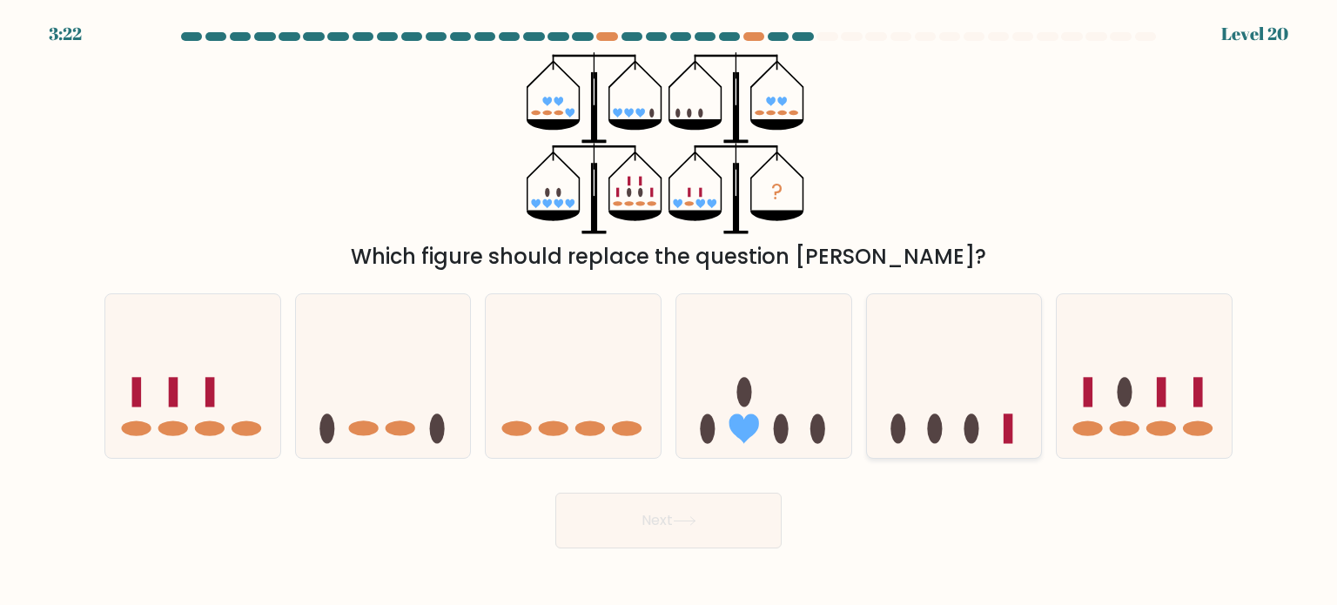
click at [953, 406] on icon at bounding box center [954, 376] width 175 height 145
click at [670, 312] on input "e." at bounding box center [669, 307] width 1 height 9
radio input "true"
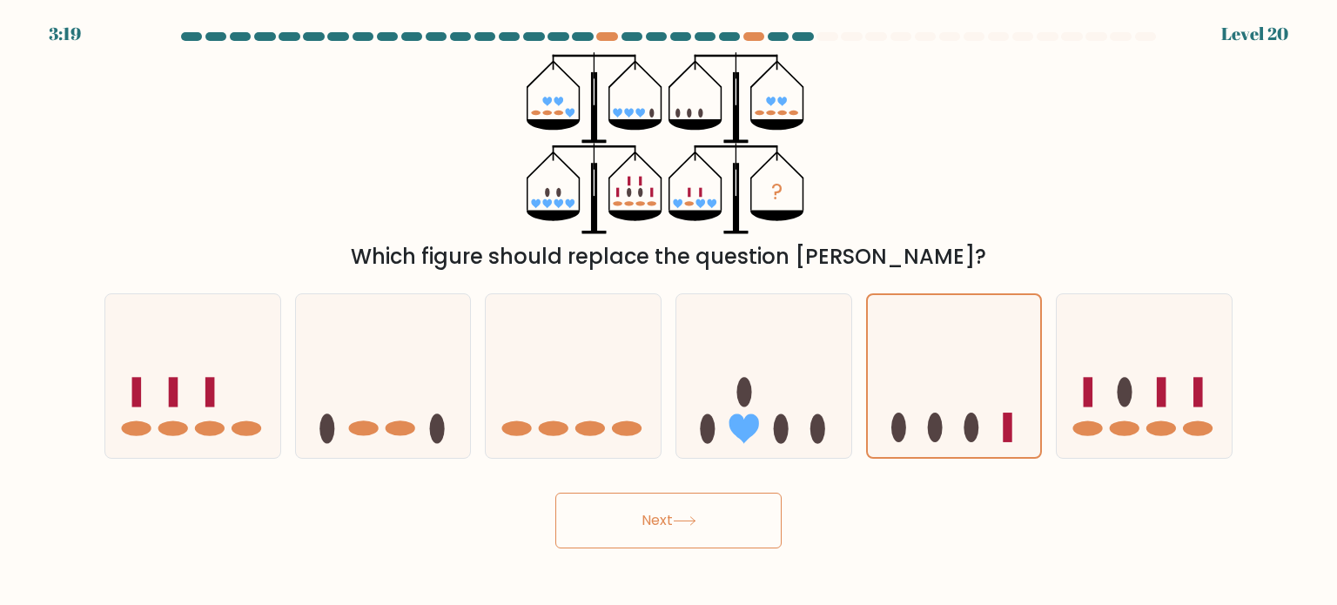
click at [707, 537] on button "Next" at bounding box center [668, 521] width 226 height 56
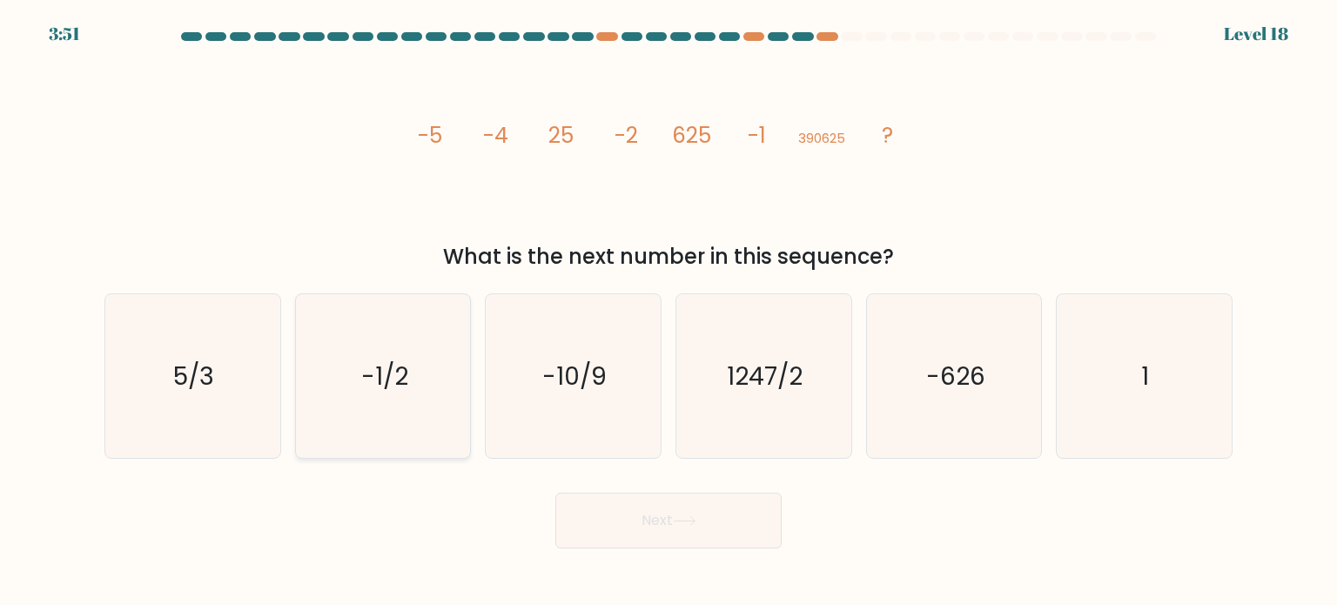
click at [383, 382] on text "-1/2" at bounding box center [384, 375] width 47 height 35
click at [669, 312] on input "b. -1/2" at bounding box center [669, 307] width 1 height 9
radio input "true"
click at [655, 510] on button "Next" at bounding box center [668, 521] width 226 height 56
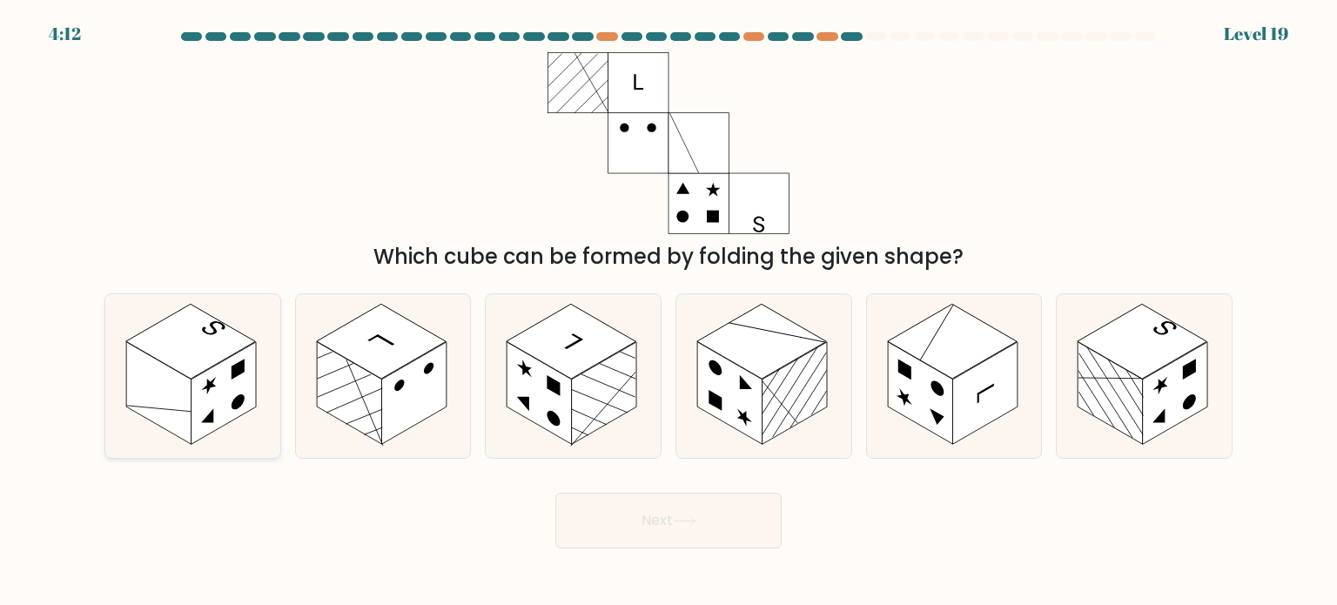
click at [176, 400] on rect at bounding box center [158, 392] width 65 height 103
click at [669, 312] on input "a." at bounding box center [669, 307] width 1 height 9
radio input "true"
click at [629, 540] on button "Next" at bounding box center [668, 521] width 226 height 56
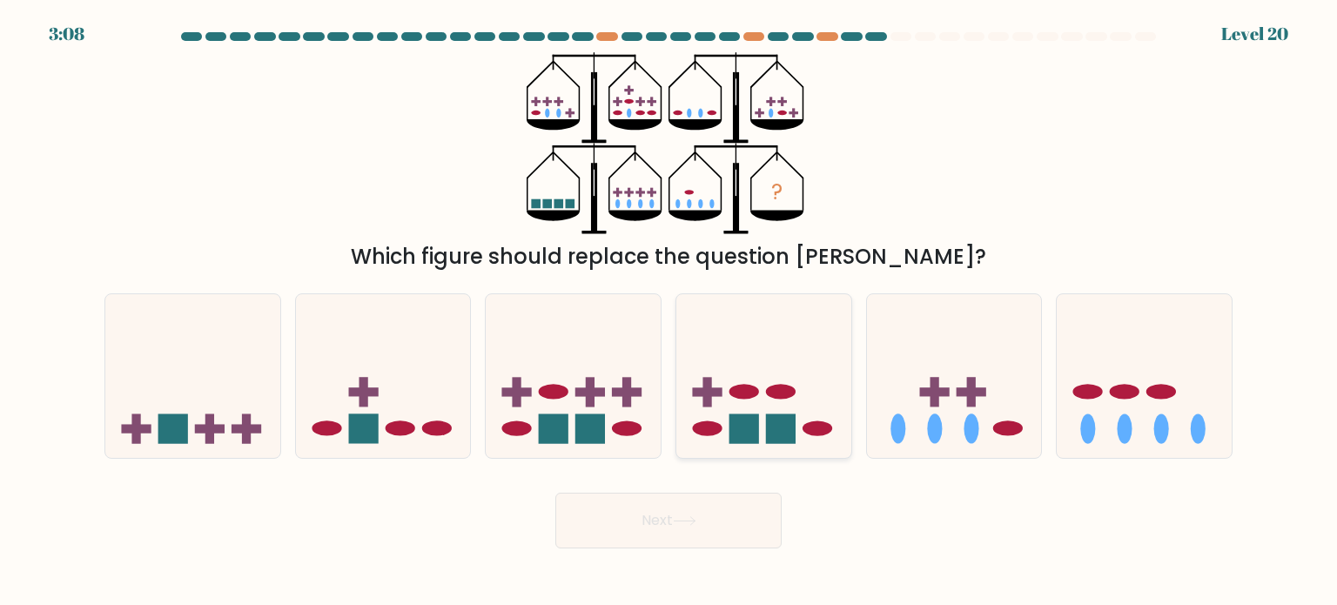
click at [736, 411] on icon at bounding box center [764, 376] width 175 height 145
click at [670, 312] on input "d." at bounding box center [669, 307] width 1 height 9
radio input "true"
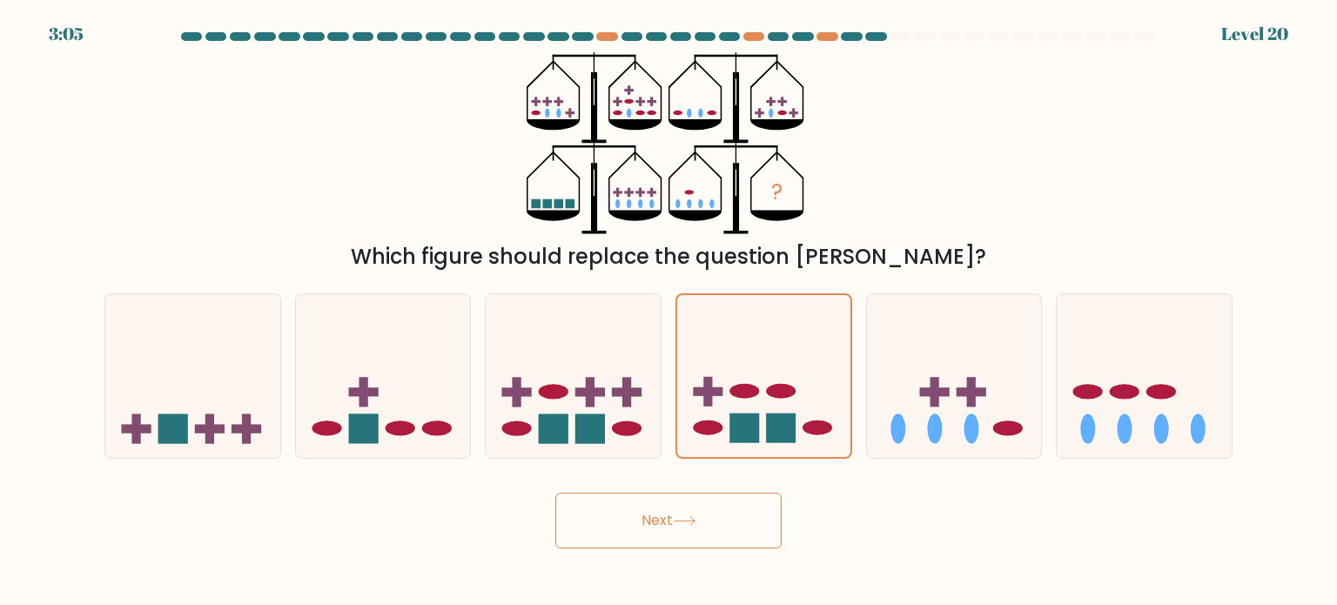
click at [731, 511] on button "Next" at bounding box center [668, 521] width 226 height 56
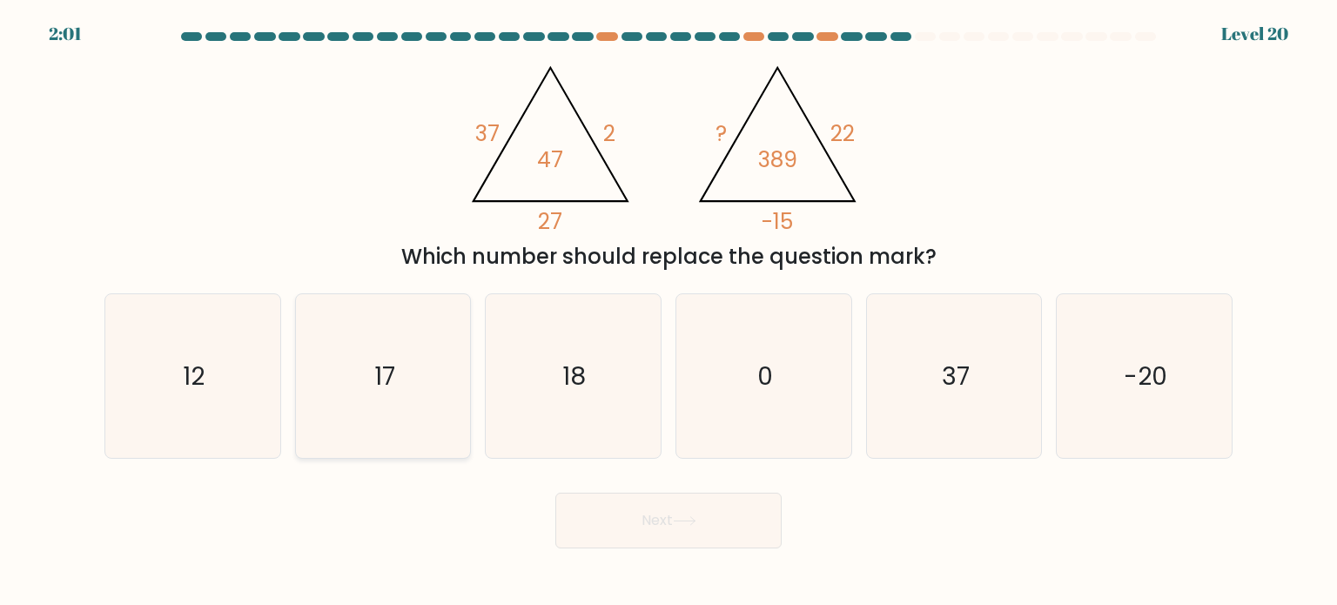
click at [439, 325] on icon "17" at bounding box center [383, 376] width 164 height 164
click at [669, 312] on input "b. 17" at bounding box center [669, 307] width 1 height 9
radio input "true"
click at [629, 512] on button "Next" at bounding box center [668, 521] width 226 height 56
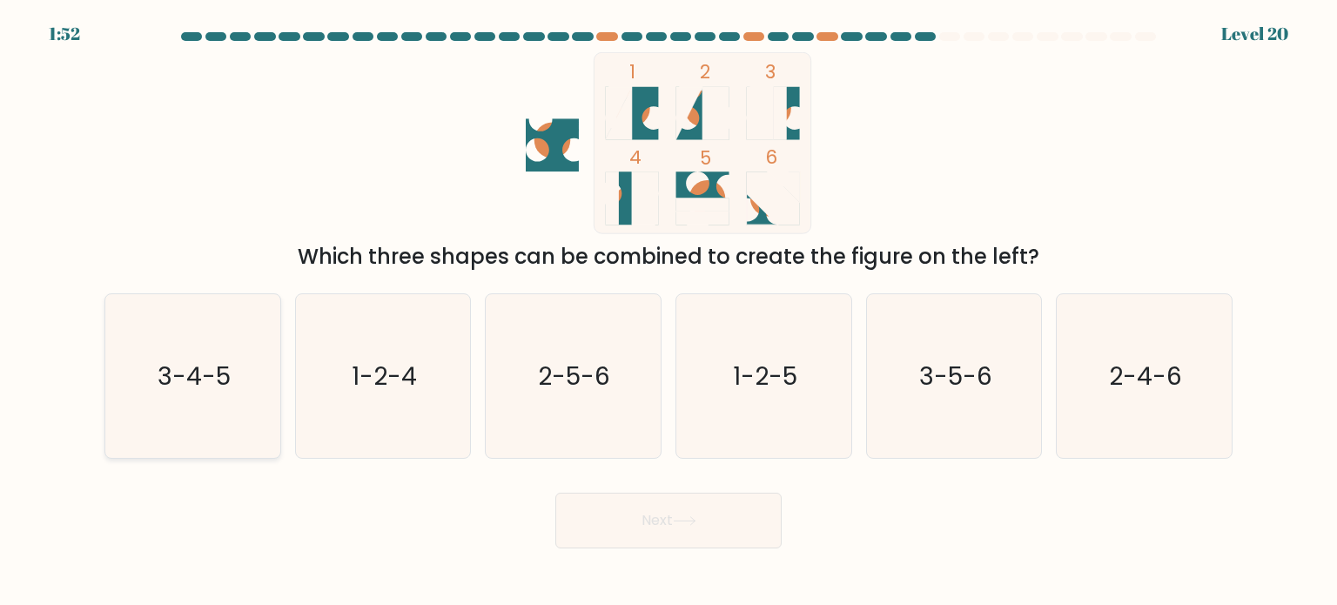
click at [254, 353] on icon "3-4-5" at bounding box center [193, 376] width 164 height 164
click at [669, 312] on input "a. 3-4-5" at bounding box center [669, 307] width 1 height 9
radio input "true"
click at [603, 509] on button "Next" at bounding box center [668, 521] width 226 height 56
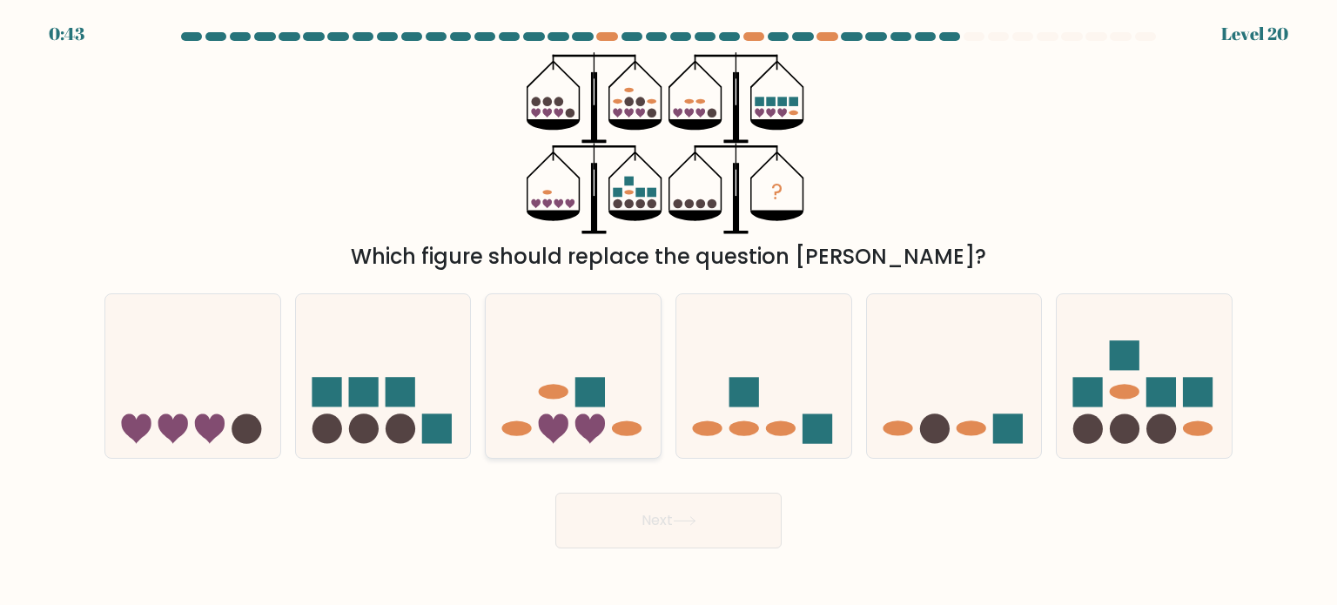
click at [608, 404] on icon at bounding box center [573, 376] width 175 height 145
click at [669, 312] on input "c." at bounding box center [669, 307] width 1 height 9
radio input "true"
click at [612, 539] on button "Next" at bounding box center [668, 521] width 226 height 56
click at [724, 528] on button "Next" at bounding box center [668, 521] width 226 height 56
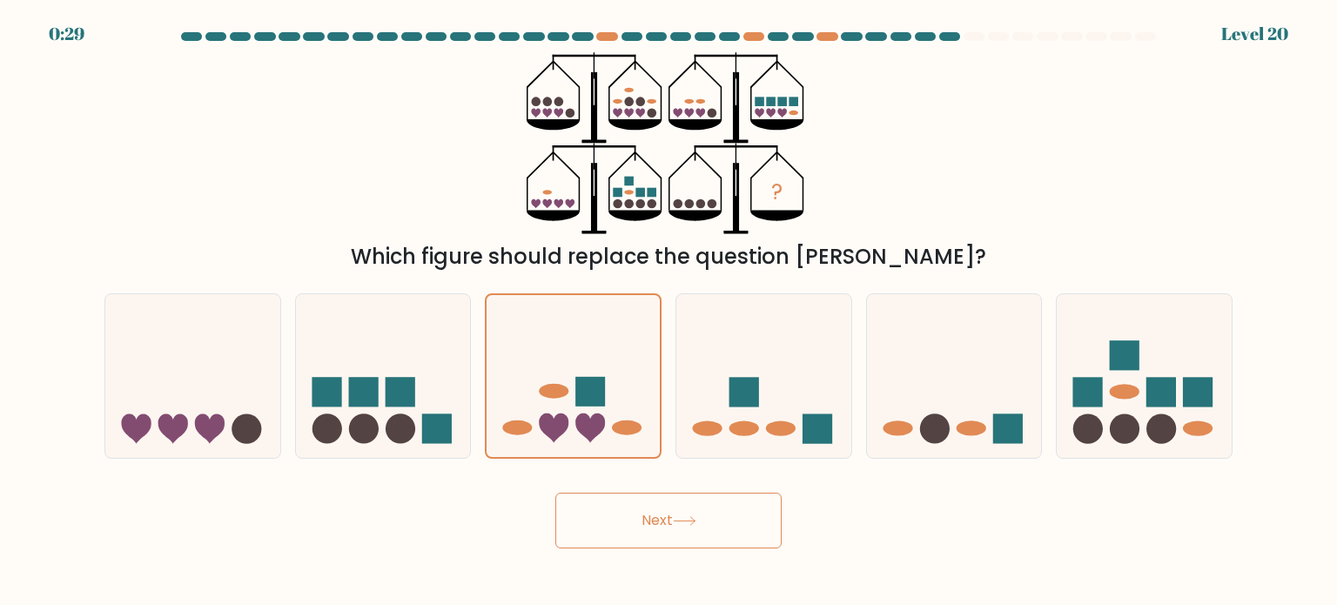
click at [663, 525] on button "Next" at bounding box center [668, 521] width 226 height 56
click at [565, 388] on ellipse at bounding box center [554, 391] width 30 height 15
click at [669, 312] on input "c." at bounding box center [669, 307] width 1 height 9
click at [698, 510] on button "Next" at bounding box center [668, 521] width 226 height 56
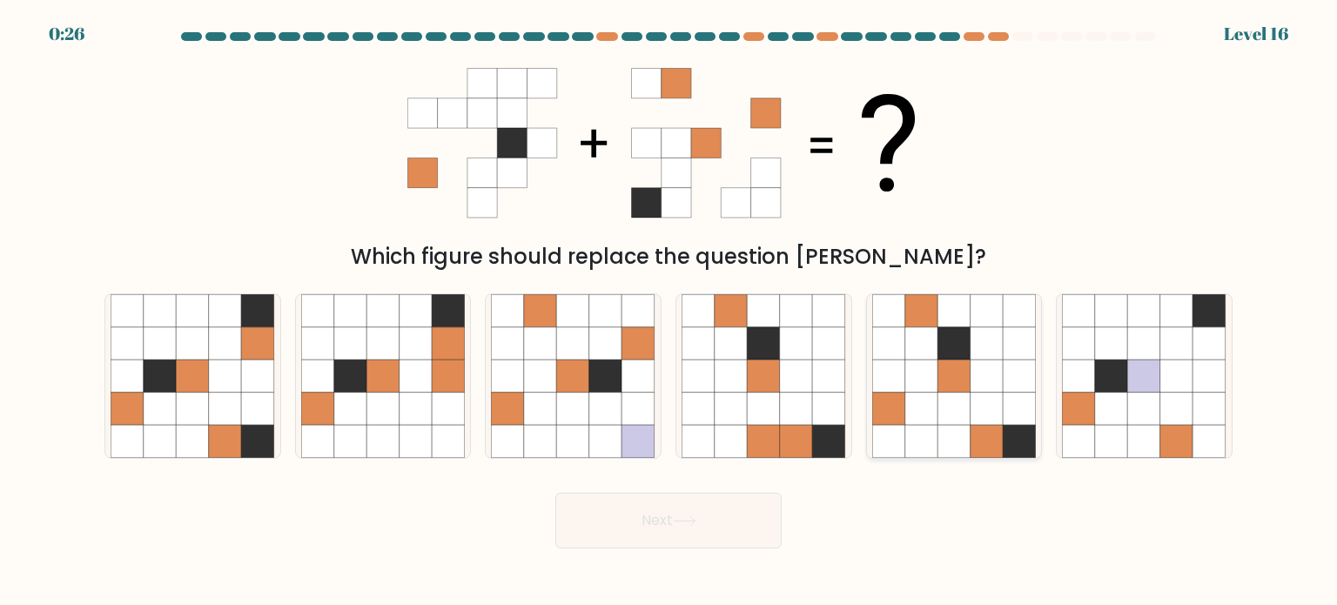
click at [972, 364] on icon at bounding box center [987, 376] width 33 height 33
click at [670, 312] on input "e." at bounding box center [669, 307] width 1 height 9
radio input "true"
click at [644, 528] on button "Next" at bounding box center [668, 521] width 226 height 56
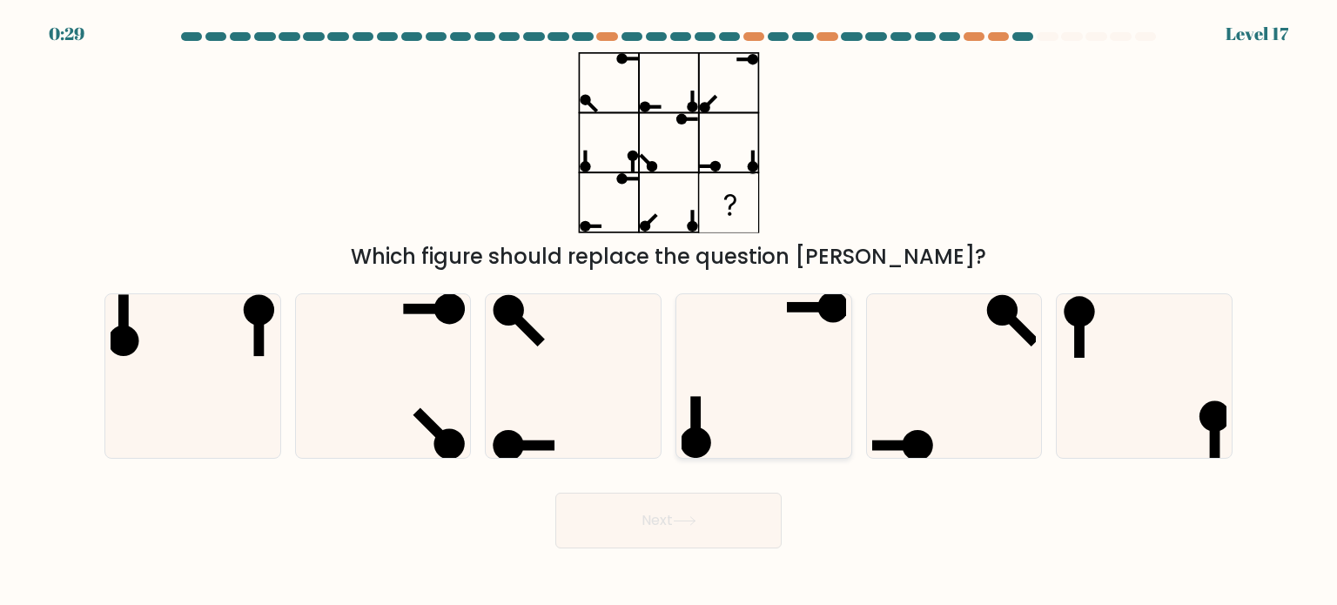
click at [787, 334] on icon at bounding box center [764, 376] width 164 height 164
click at [670, 312] on input "d." at bounding box center [669, 307] width 1 height 9
radio input "true"
click at [737, 522] on button "Next" at bounding box center [668, 521] width 226 height 56
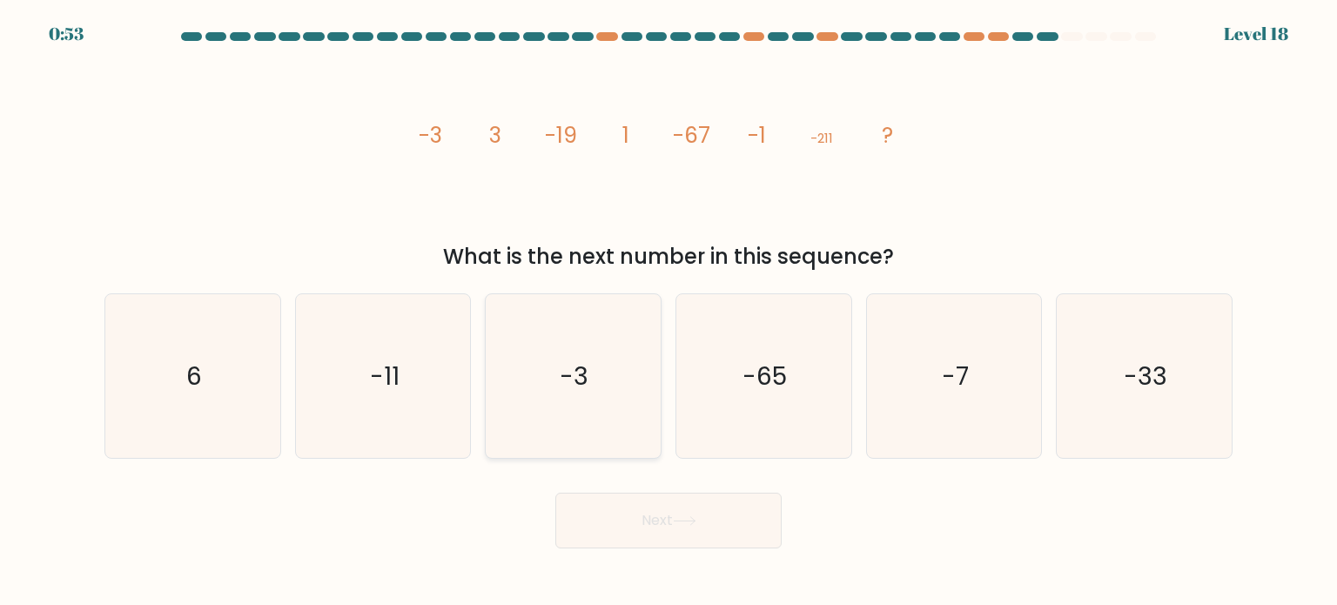
click at [522, 367] on icon "-3" at bounding box center [573, 376] width 164 height 164
click at [669, 312] on input "c. -3" at bounding box center [669, 307] width 1 height 9
radio input "true"
click at [629, 506] on button "Next" at bounding box center [668, 521] width 226 height 56
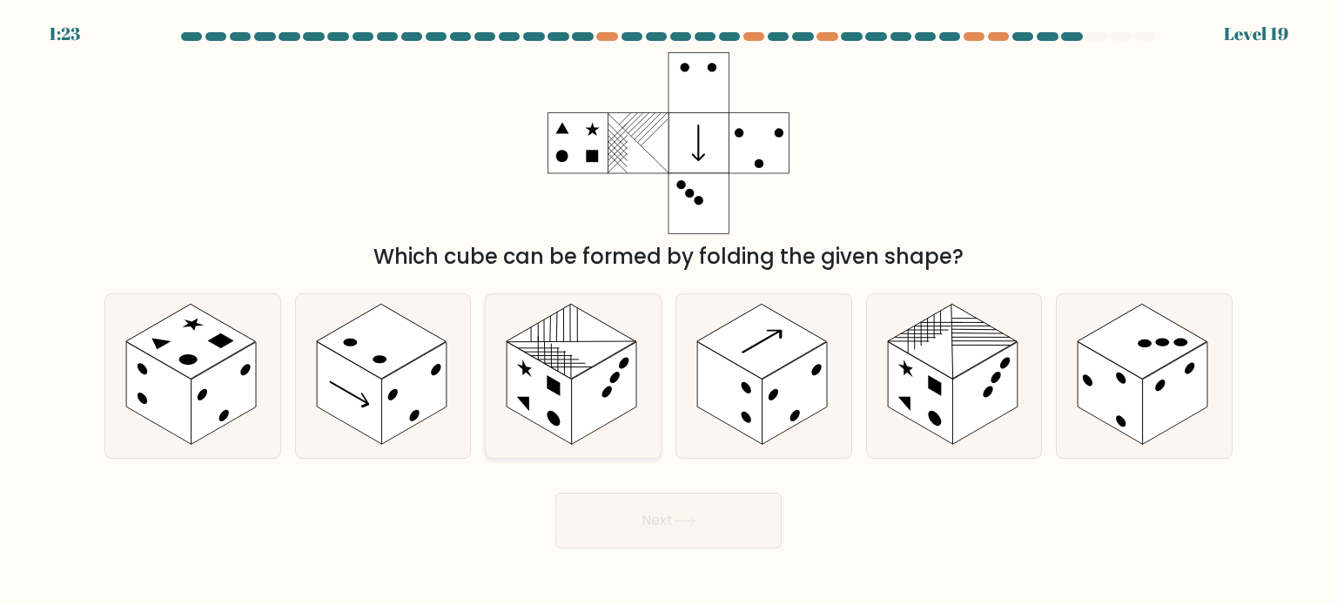
click at [562, 378] on rect at bounding box center [540, 392] width 65 height 103
click at [669, 312] on input "c." at bounding box center [669, 307] width 1 height 9
radio input "true"
click at [643, 515] on button "Next" at bounding box center [668, 521] width 226 height 56
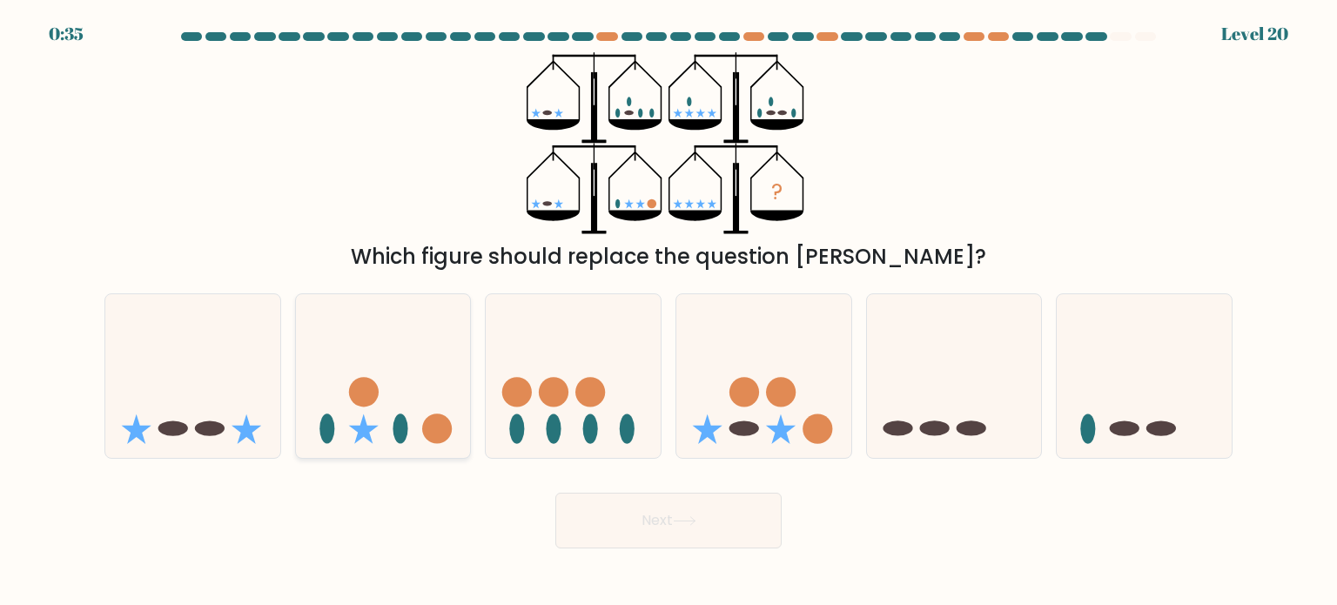
click at [411, 425] on icon at bounding box center [383, 376] width 175 height 145
click at [669, 312] on input "b." at bounding box center [669, 307] width 1 height 9
radio input "true"
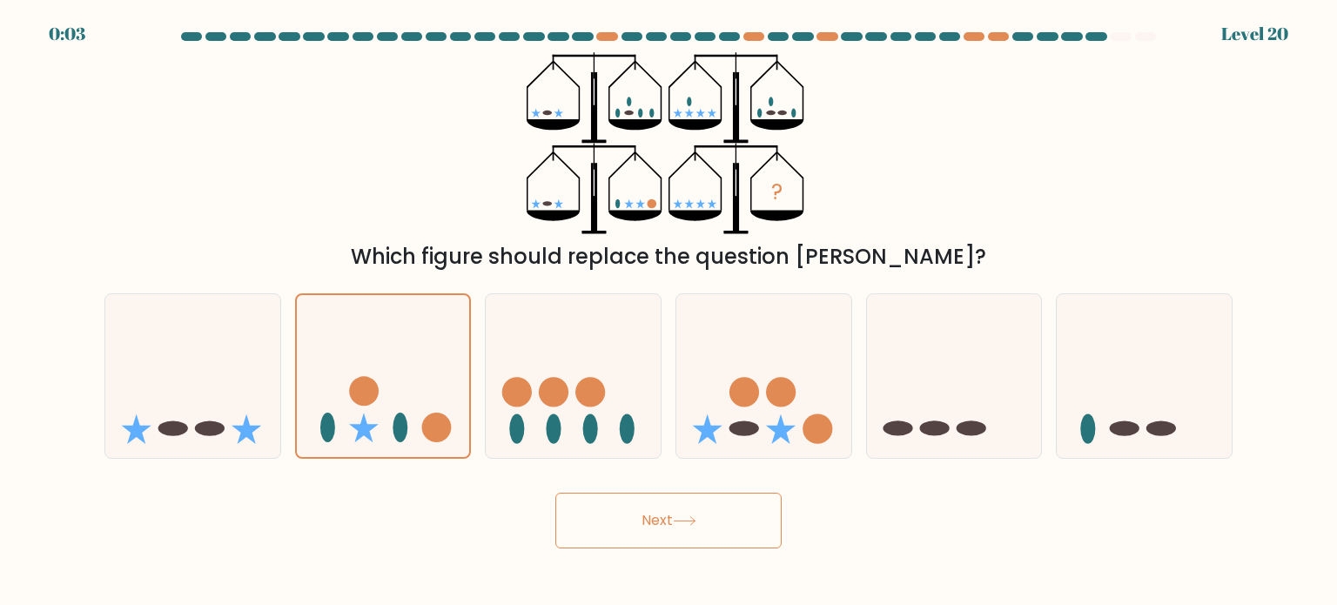
click at [672, 524] on button "Next" at bounding box center [668, 521] width 226 height 56
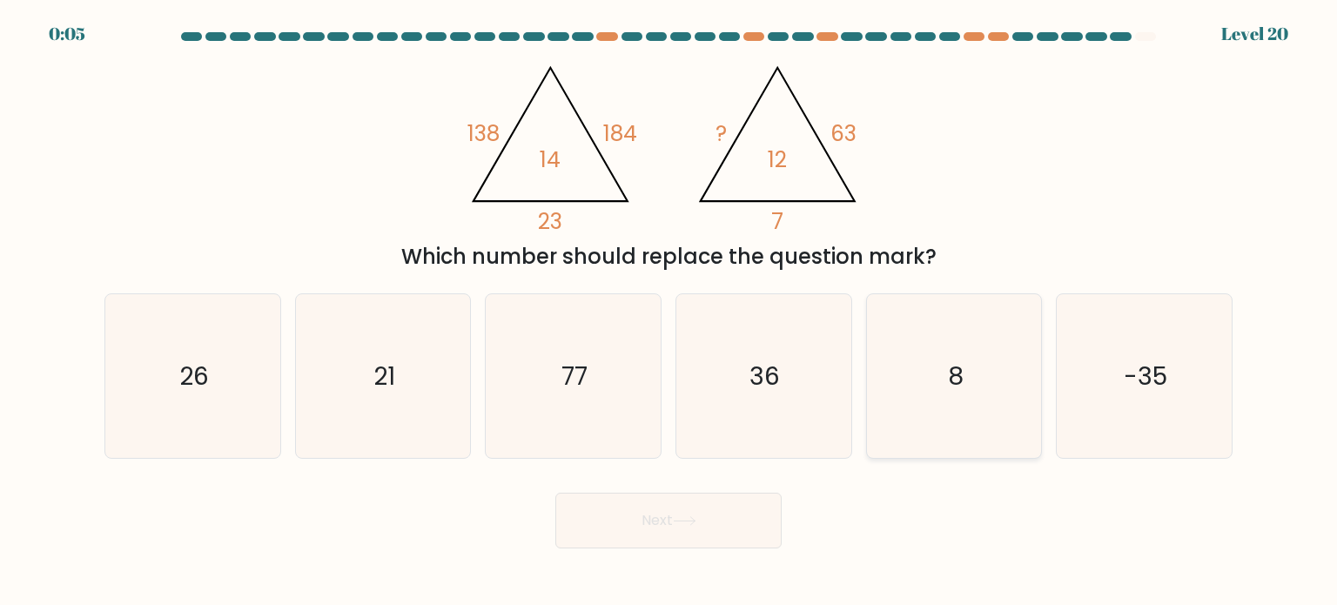
click at [954, 379] on text "8" at bounding box center [956, 375] width 16 height 35
click at [670, 312] on input "e. 8" at bounding box center [669, 307] width 1 height 9
radio input "true"
click at [733, 515] on button "Next" at bounding box center [668, 521] width 226 height 56
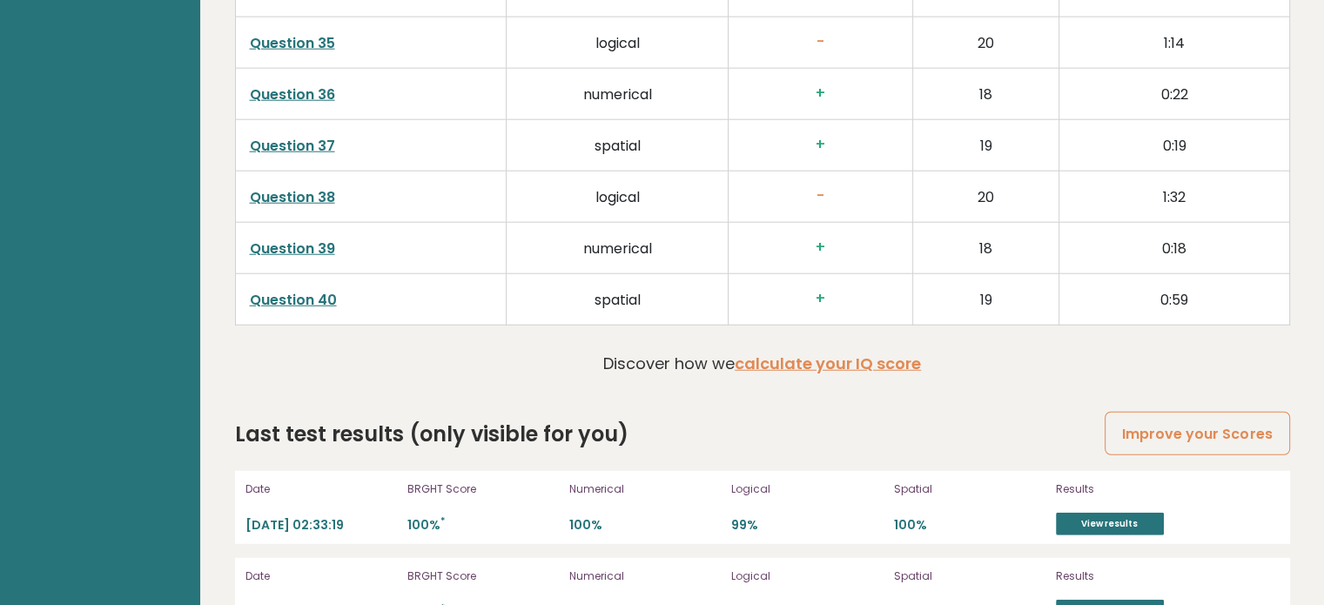
scroll to position [4564, 0]
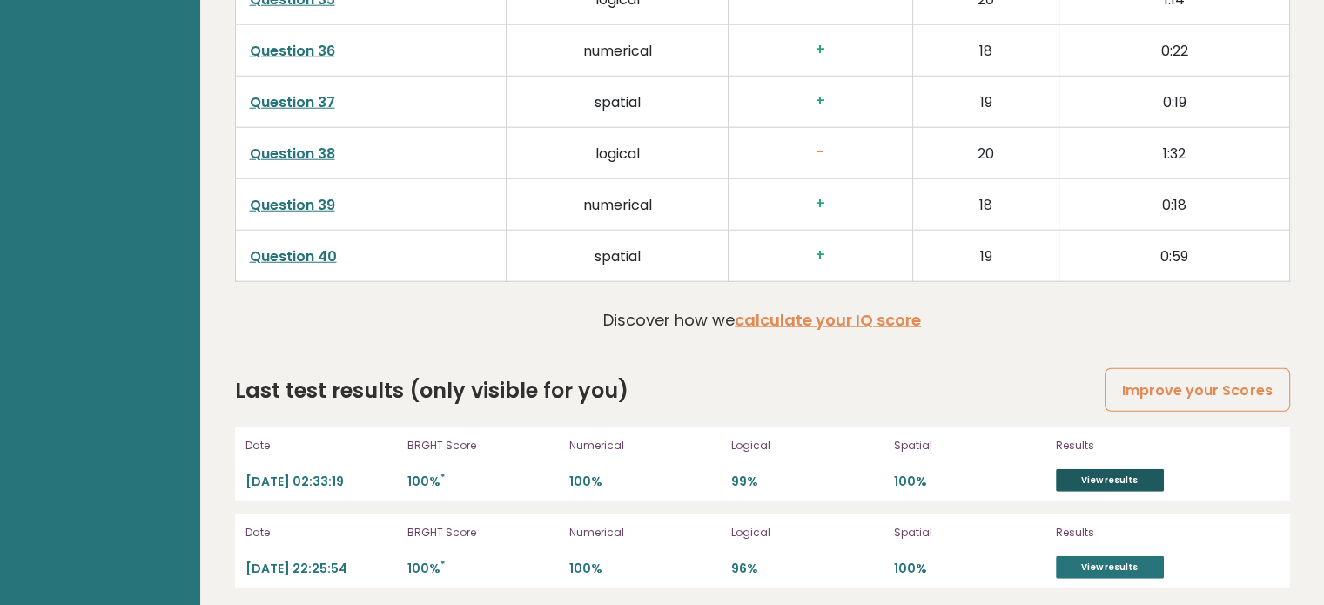
click at [1107, 469] on link "View results" at bounding box center [1110, 480] width 108 height 23
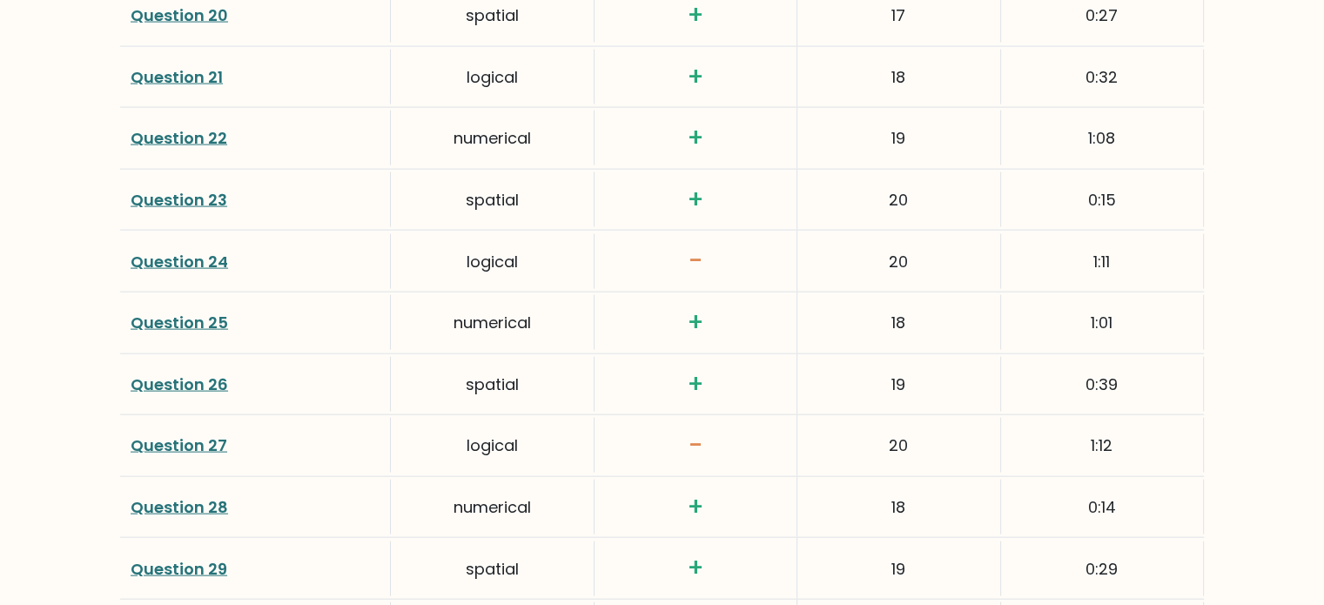
scroll to position [4587, 0]
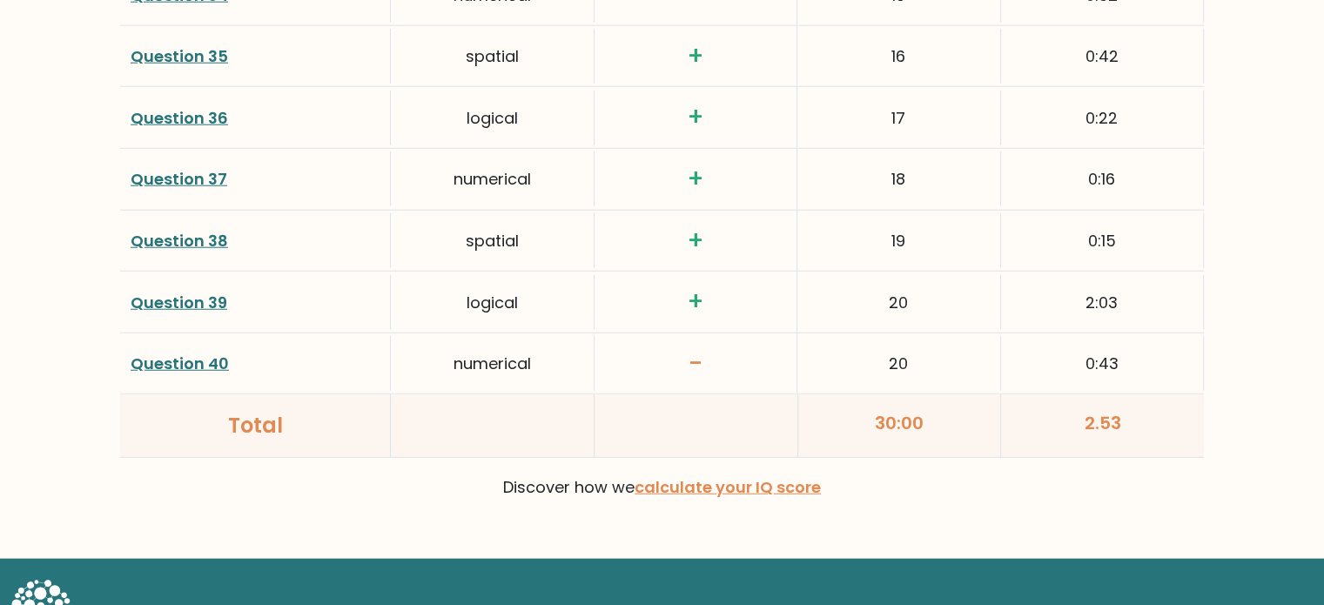
click at [189, 353] on link "Question 40" at bounding box center [180, 364] width 98 height 22
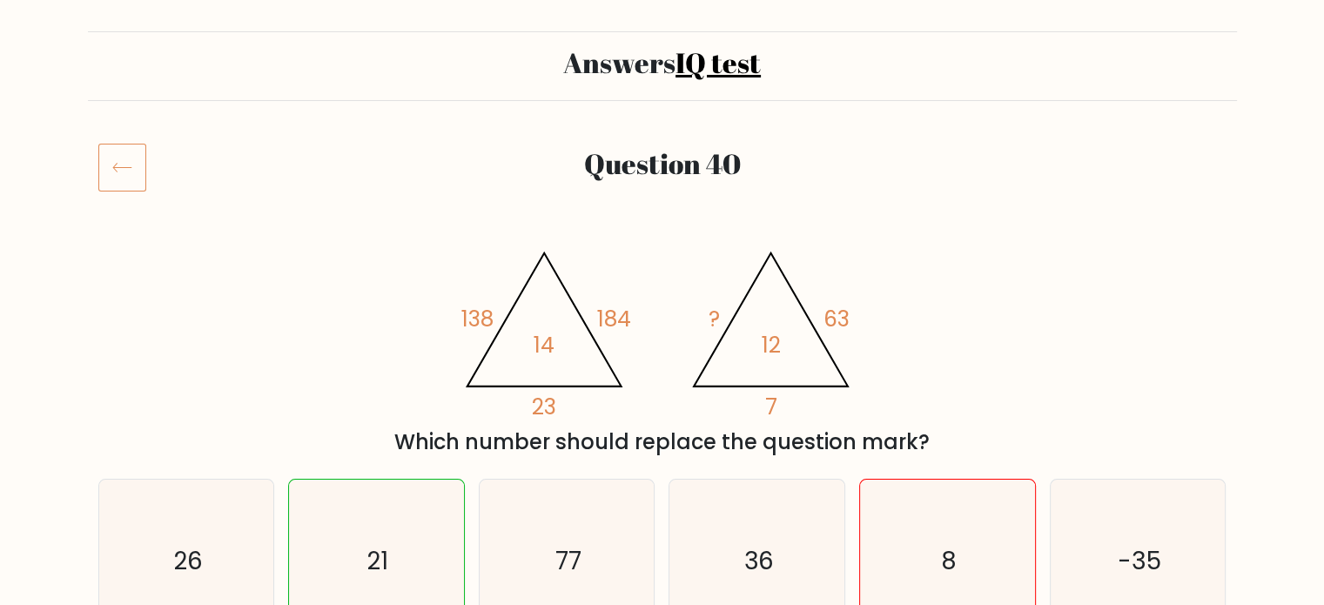
scroll to position [91, 0]
